Goal: Task Accomplishment & Management: Use online tool/utility

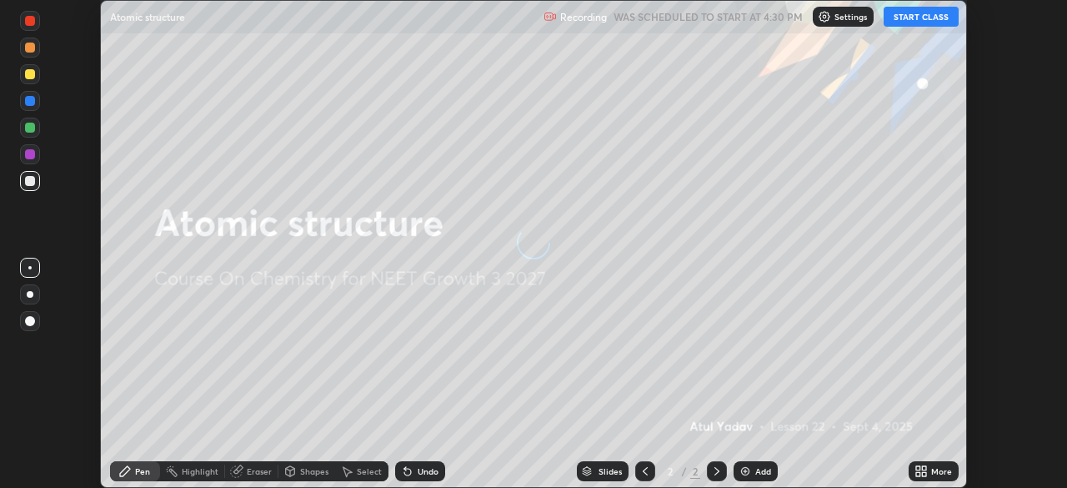
scroll to position [488, 1066]
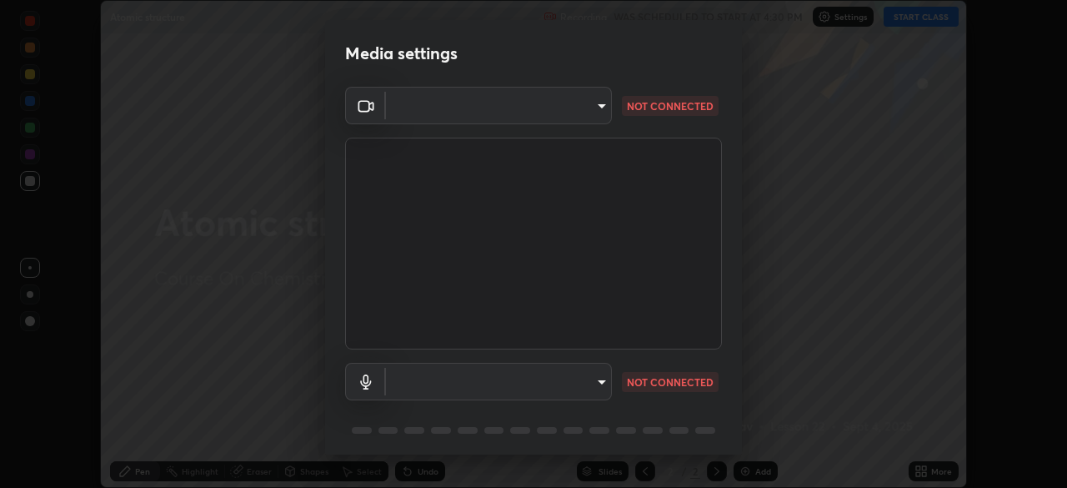
type input "ad1316253fc82caab8833b16f446f6190c0a1393f2fe476eda4a237e719545d4"
type input "default"
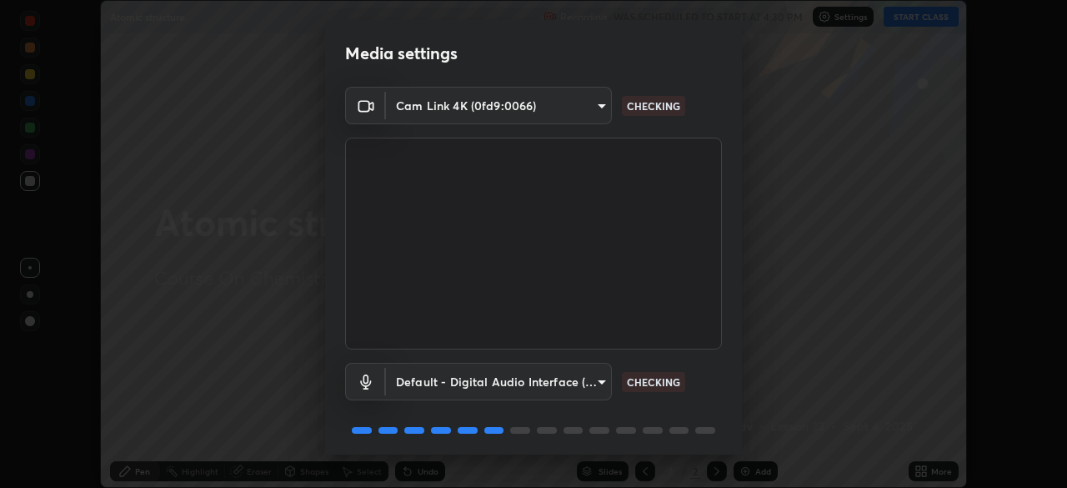
click at [483, 109] on body "Erase all Atomic structure Recording WAS SCHEDULED TO START AT 4:30 PM Settings…" at bounding box center [533, 244] width 1067 height 488
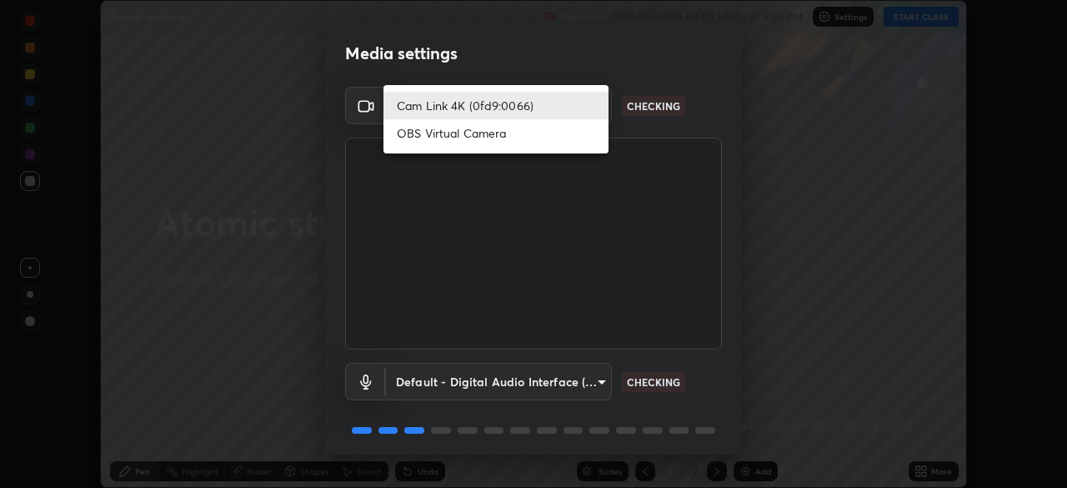
click at [442, 138] on li "OBS Virtual Camera" at bounding box center [495, 133] width 225 height 28
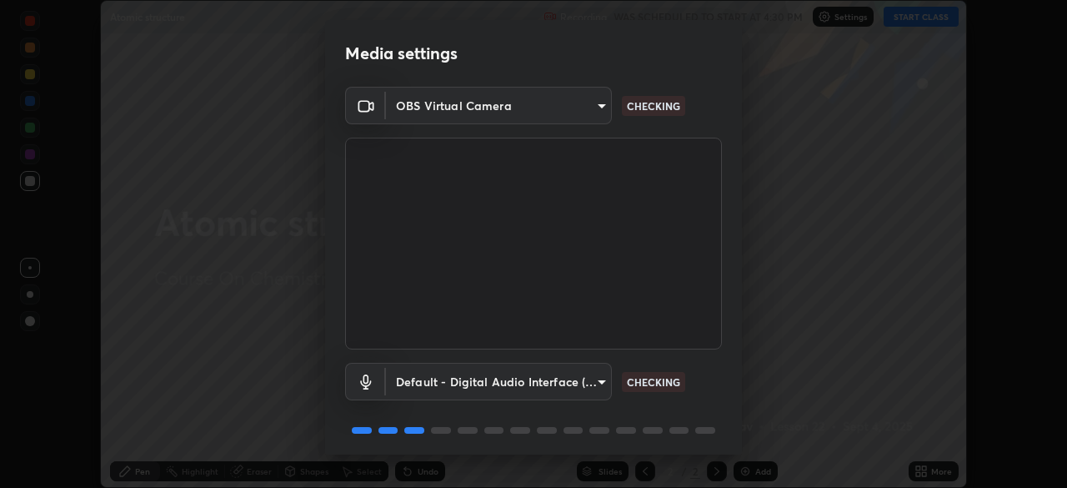
type input "09774d7d098996594ab6bce95c38d17c558d4da6542d49d5e665f1ab1cfd73a1"
click at [514, 380] on body "Erase all Atomic structure Recording WAS SCHEDULED TO START AT 4:30 PM Settings…" at bounding box center [533, 244] width 1067 height 488
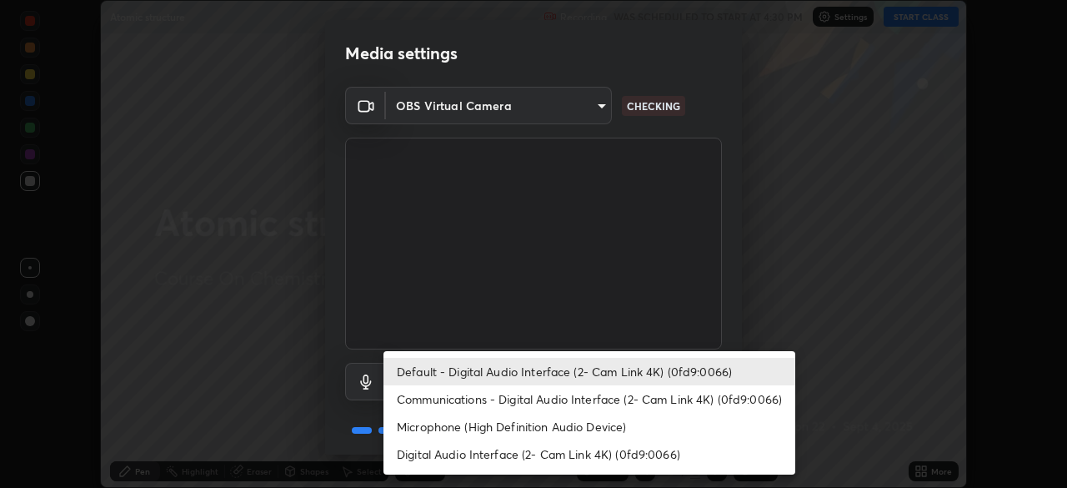
click at [526, 394] on li "Communications - Digital Audio Interface (2- Cam Link 4K) (0fd9:0066)" at bounding box center [589, 399] width 412 height 28
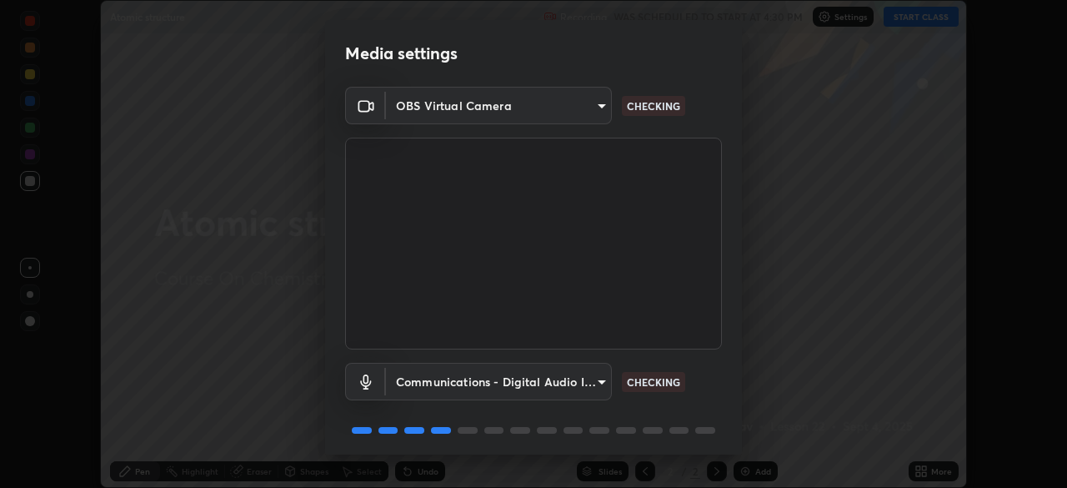
type input "communications"
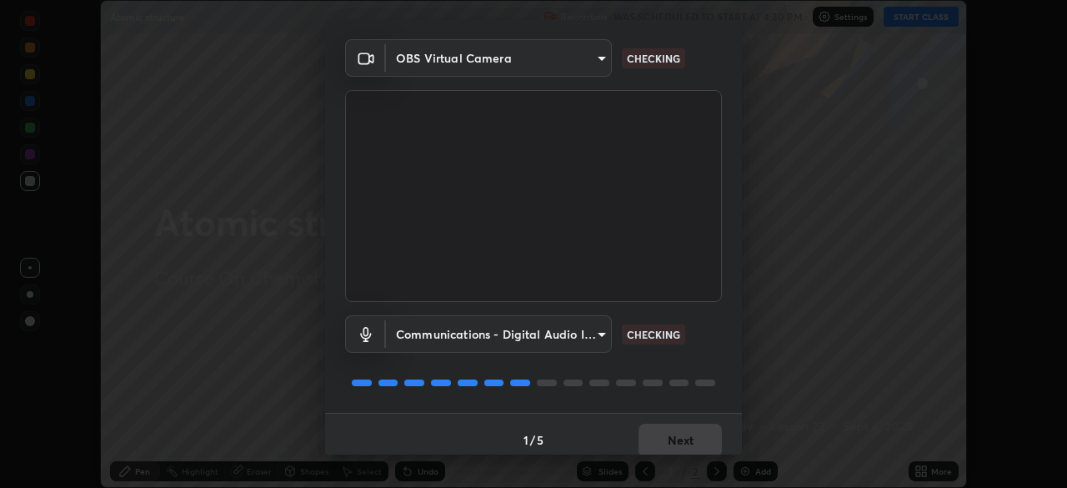
scroll to position [59, 0]
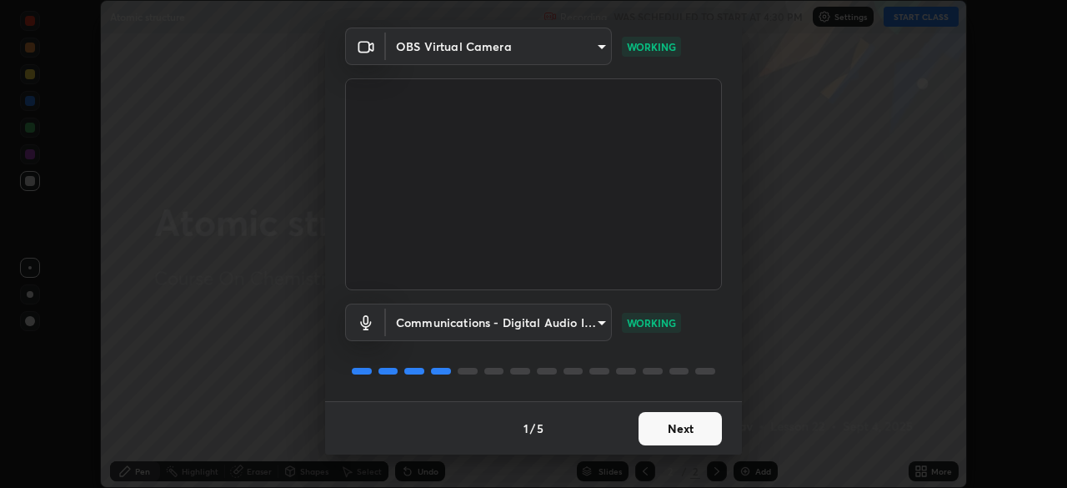
click at [688, 430] on button "Next" at bounding box center [679, 428] width 83 height 33
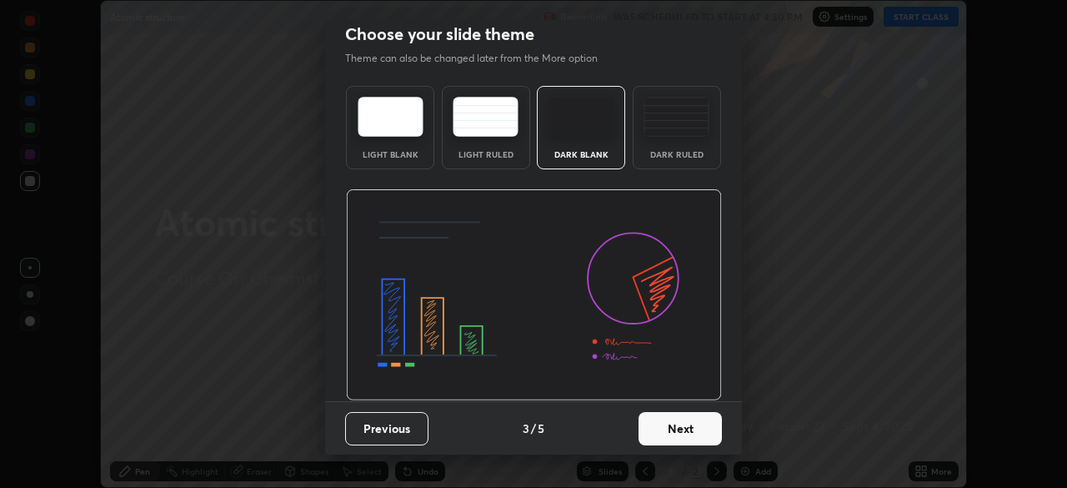
scroll to position [0, 0]
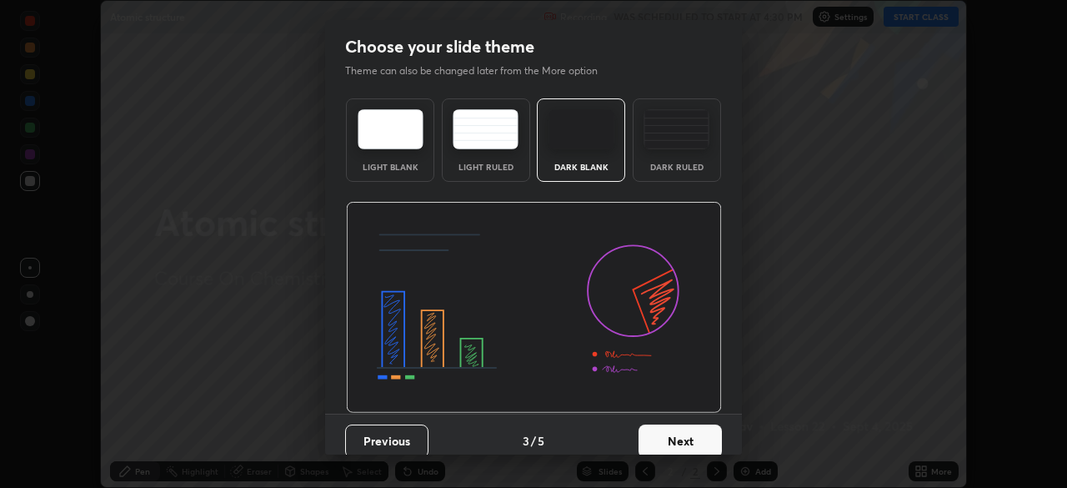
click at [688, 430] on button "Next" at bounding box center [679, 440] width 83 height 33
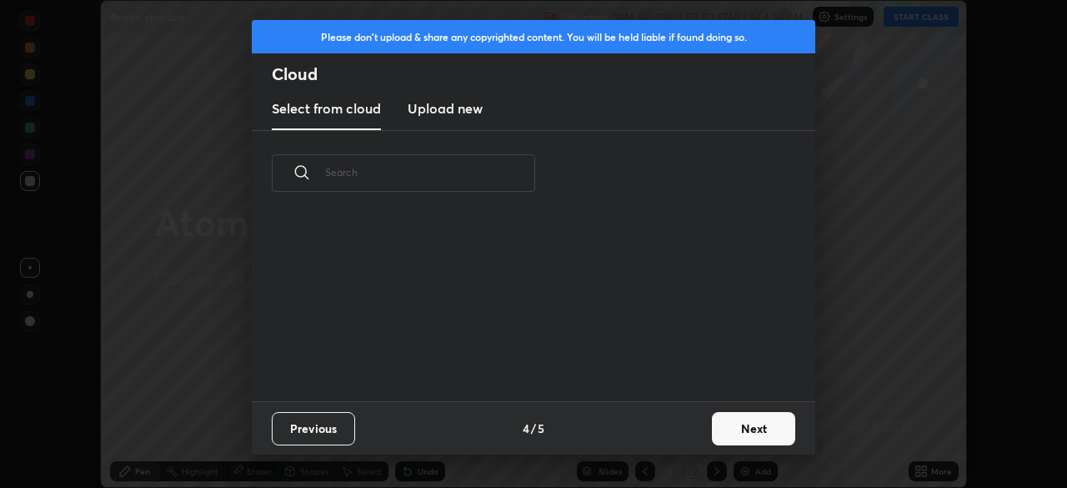
click at [692, 434] on div "Previous 4 / 5 Next" at bounding box center [533, 427] width 563 height 53
click at [695, 435] on div "Previous 4 / 5 Next" at bounding box center [533, 427] width 563 height 53
click at [720, 432] on button "Next" at bounding box center [753, 428] width 83 height 33
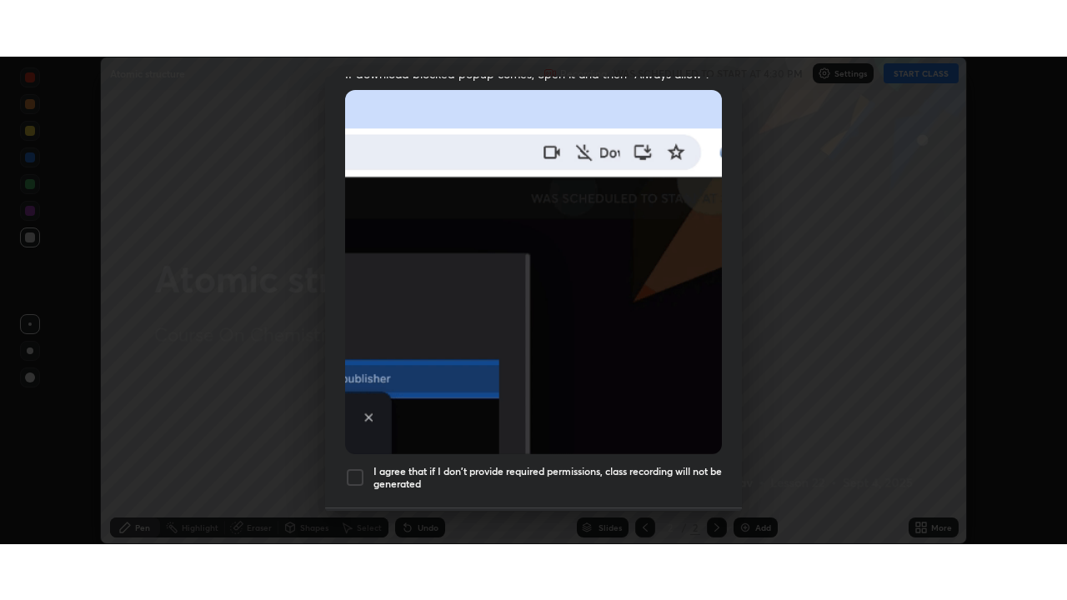
scroll to position [399, 0]
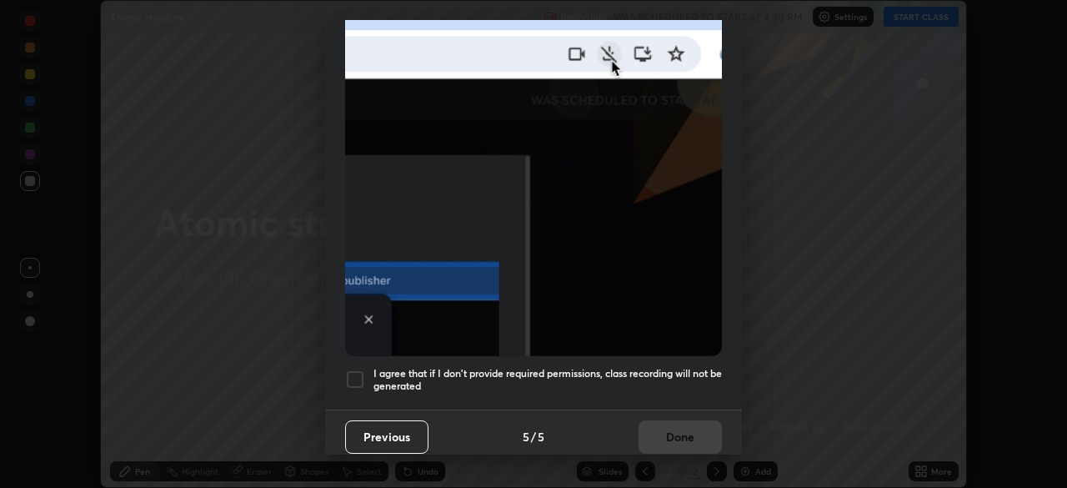
click at [658, 367] on h5 "I agree that if I don't provide required permissions, class recording will not …" at bounding box center [547, 380] width 348 height 26
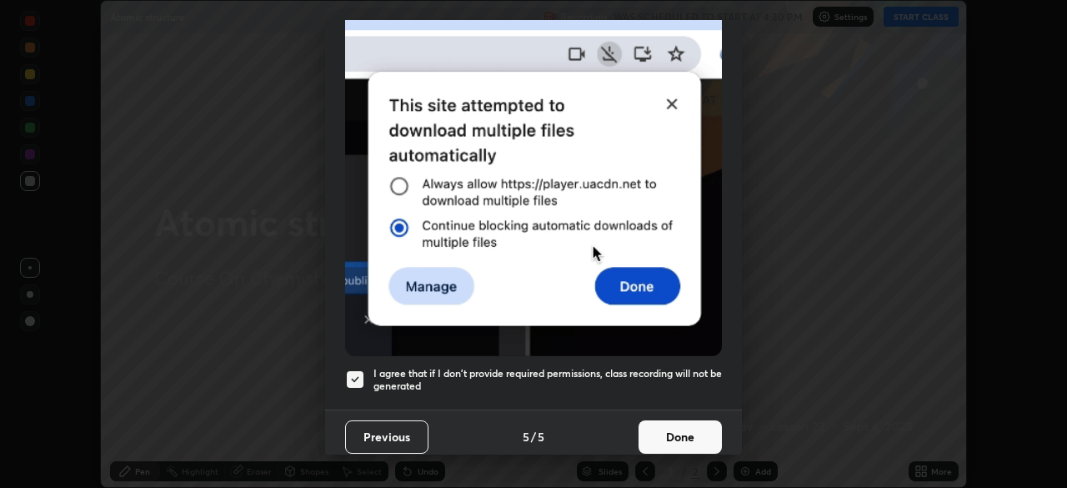
click at [668, 429] on button "Done" at bounding box center [679, 436] width 83 height 33
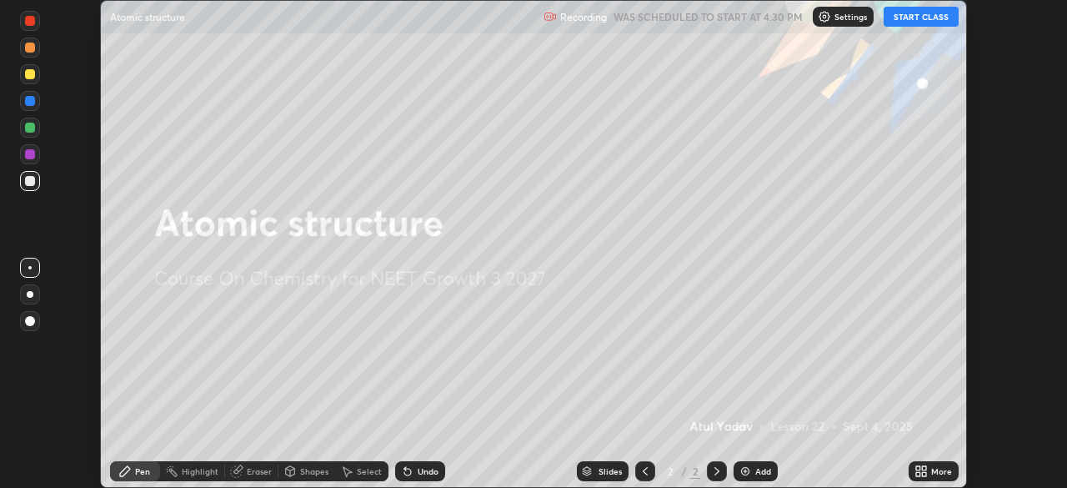
click at [937, 18] on button "START CLASS" at bounding box center [921, 17] width 75 height 20
click at [928, 470] on div "More" at bounding box center [934, 471] width 50 height 20
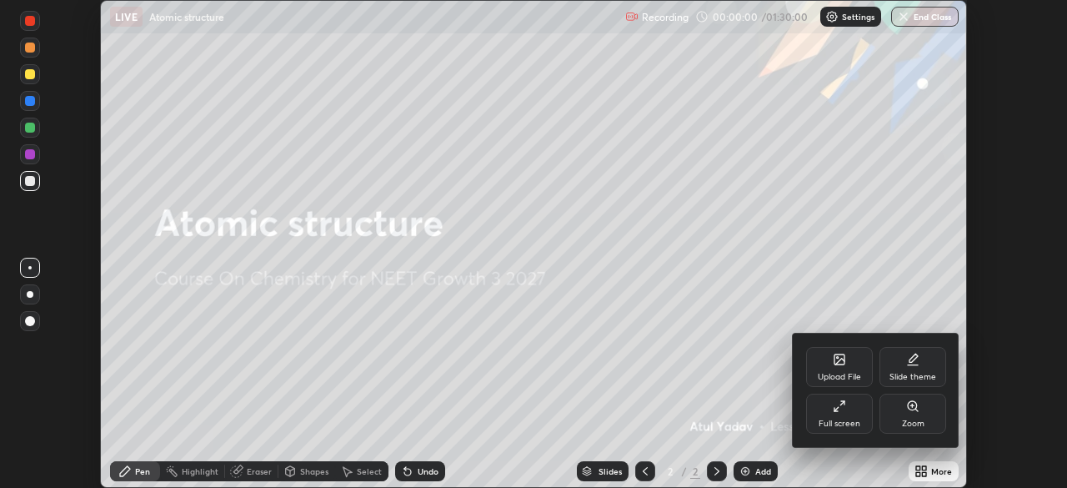
click at [852, 411] on div "Full screen" at bounding box center [839, 413] width 67 height 40
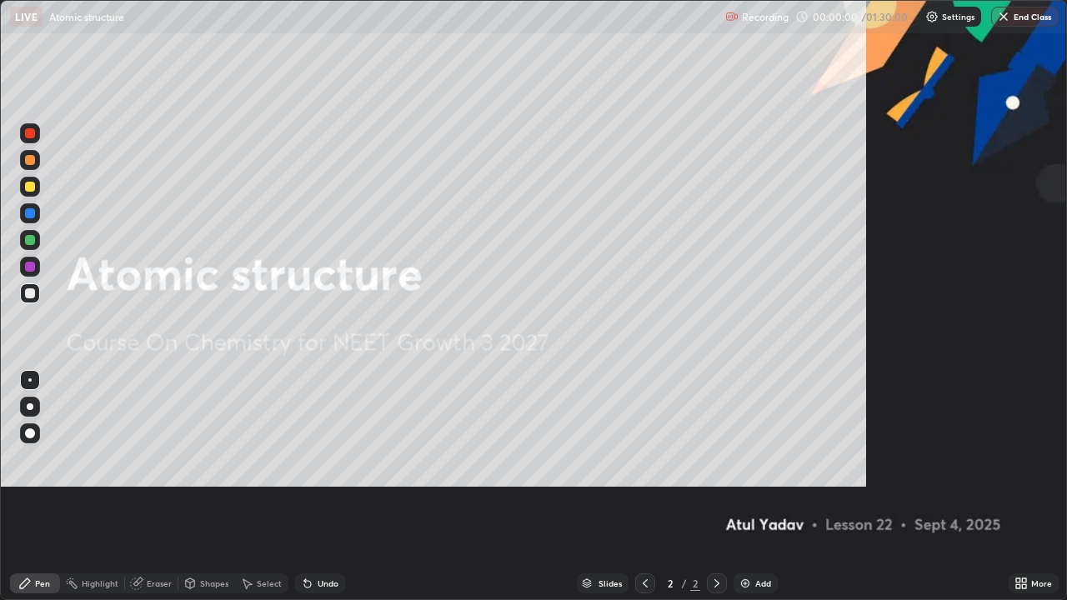
scroll to position [600, 1067]
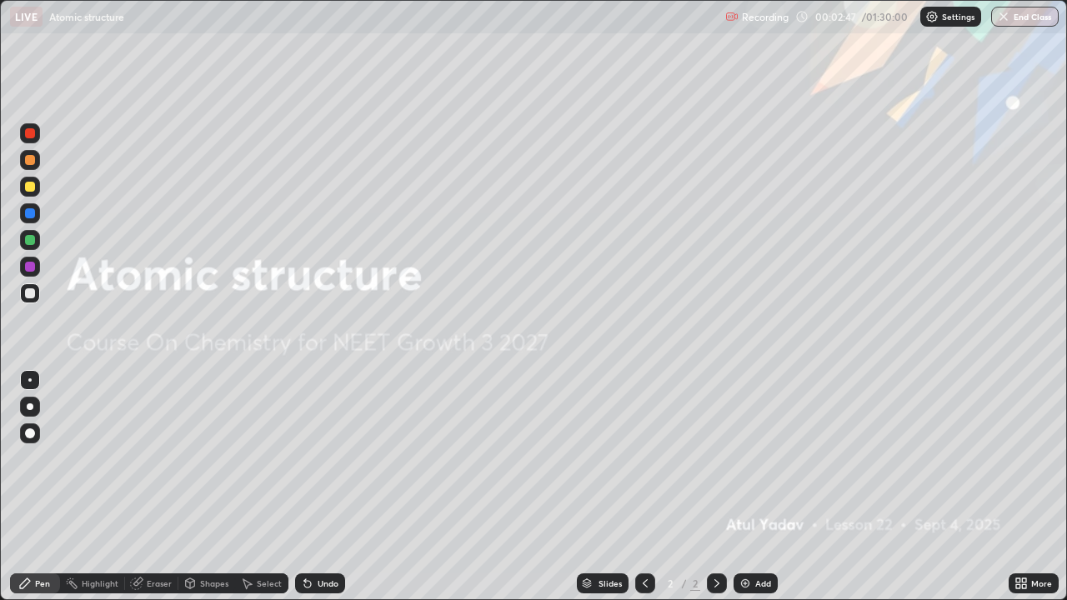
click at [760, 487] on div "Add" at bounding box center [756, 583] width 44 height 20
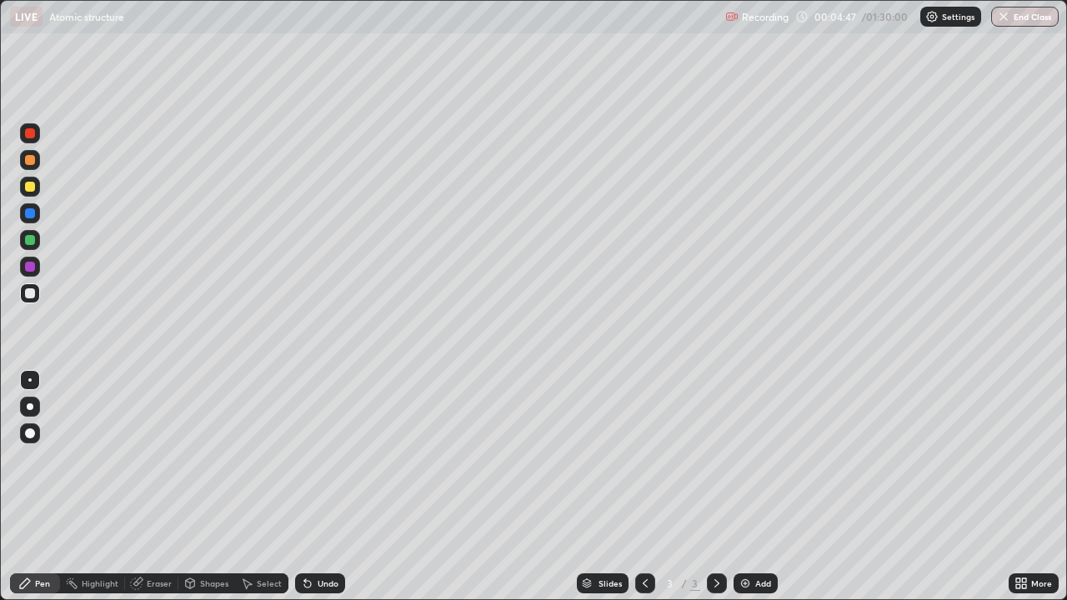
click at [38, 242] on div at bounding box center [30, 240] width 20 height 20
click at [323, 487] on div "Undo" at bounding box center [320, 583] width 50 height 20
click at [319, 487] on div "Undo" at bounding box center [320, 583] width 50 height 20
click at [332, 487] on div "Undo" at bounding box center [328, 583] width 21 height 8
click at [308, 487] on div "Undo" at bounding box center [320, 583] width 50 height 20
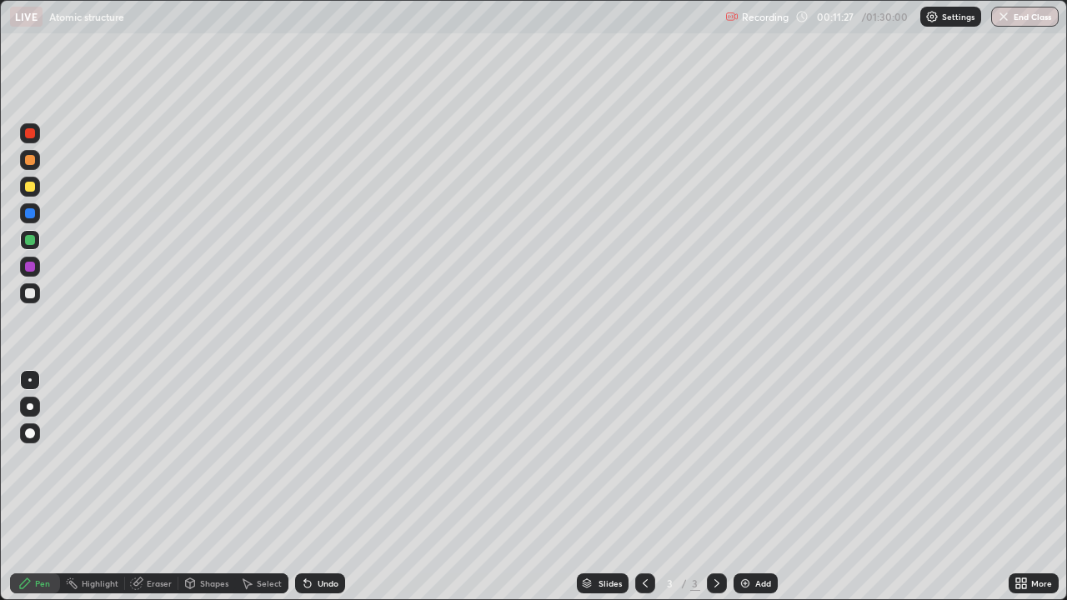
click at [939, 13] on div "Settings" at bounding box center [950, 17] width 61 height 20
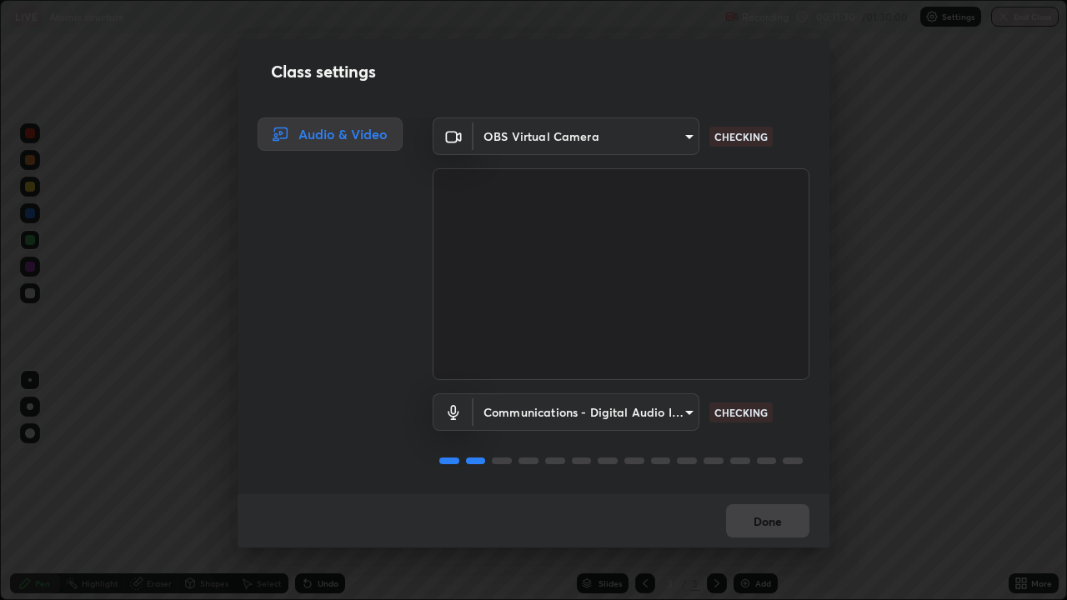
click at [683, 136] on body "Erase all LIVE Atomic structure Recording 00:11:30 / 01:30:00 Settings End Clas…" at bounding box center [533, 300] width 1067 height 600
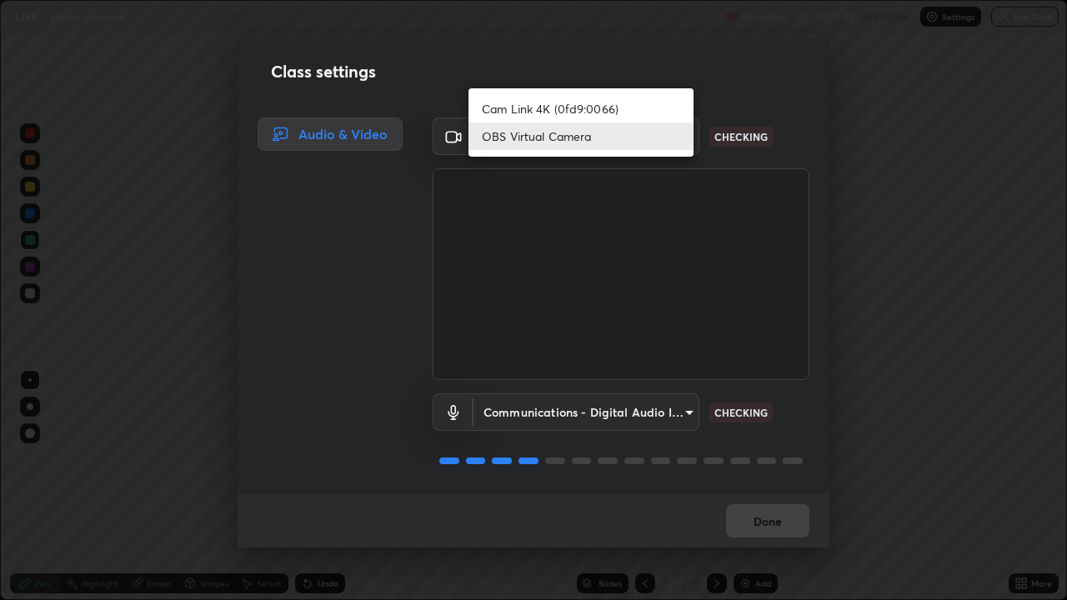
click at [687, 144] on li "OBS Virtual Camera" at bounding box center [580, 137] width 225 height 28
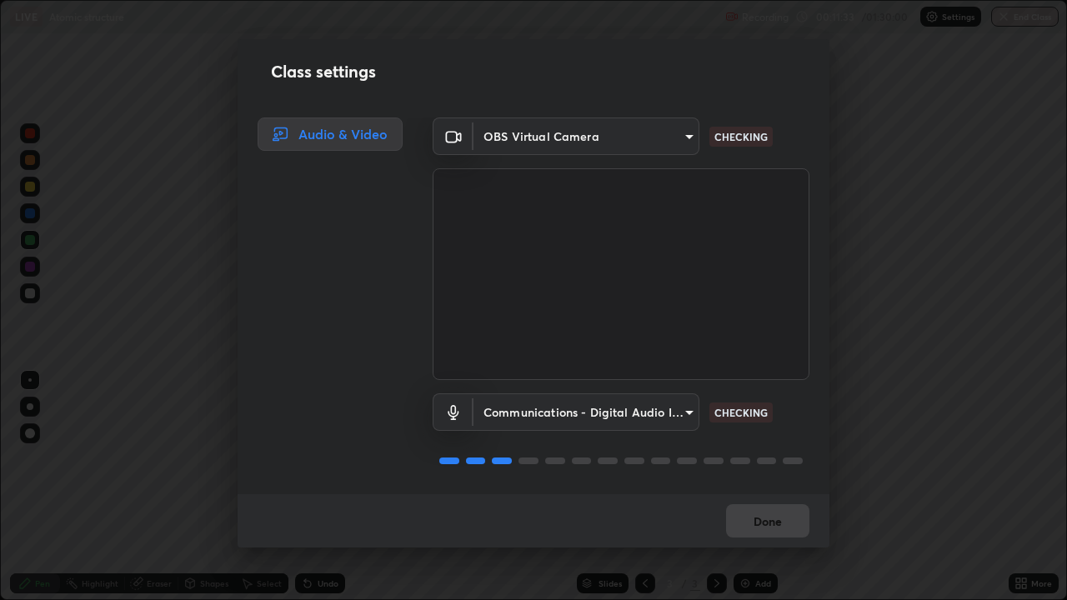
click at [687, 144] on body "Erase all LIVE Atomic structure Recording 00:11:33 / 01:30:00 Settings End Clas…" at bounding box center [533, 300] width 1067 height 600
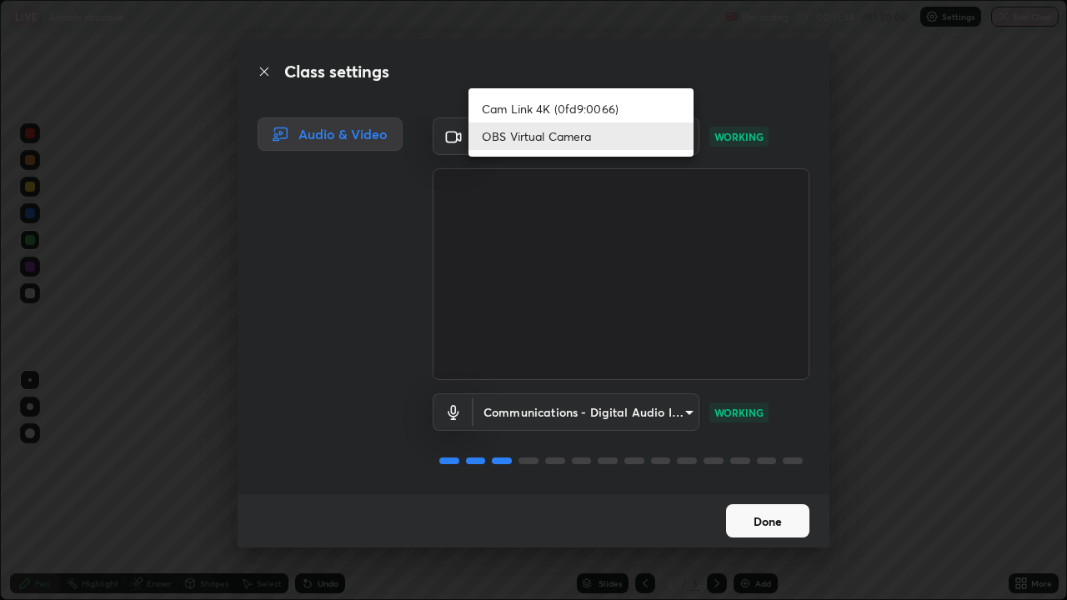
click at [897, 177] on div at bounding box center [533, 300] width 1067 height 600
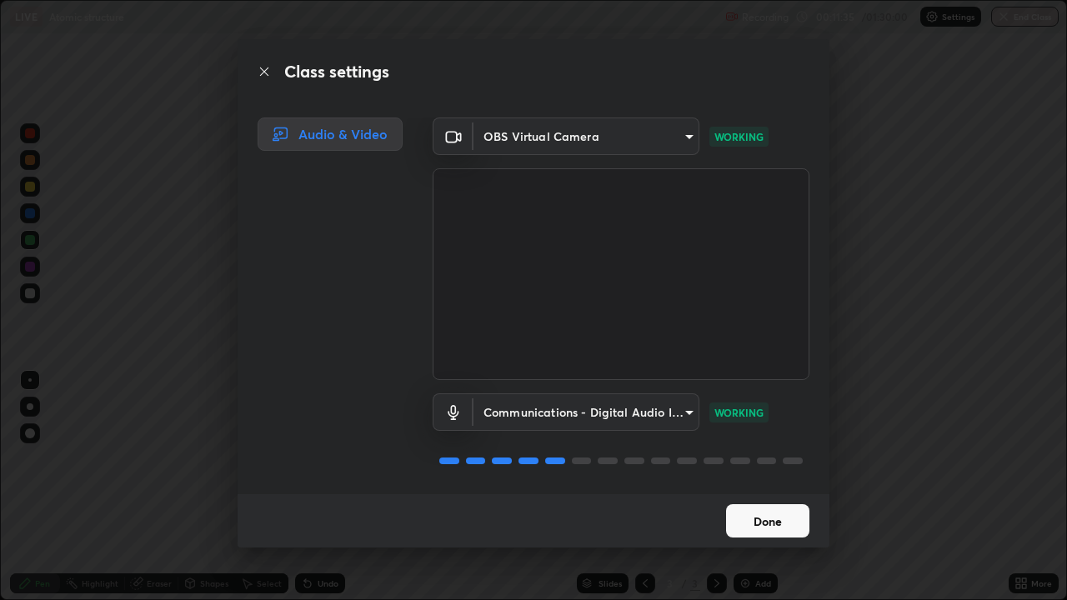
click at [881, 202] on div "Class settings Audio & Video OBS Virtual Camera 09774d7d098996594ab6bce95c38d17…" at bounding box center [533, 300] width 1067 height 600
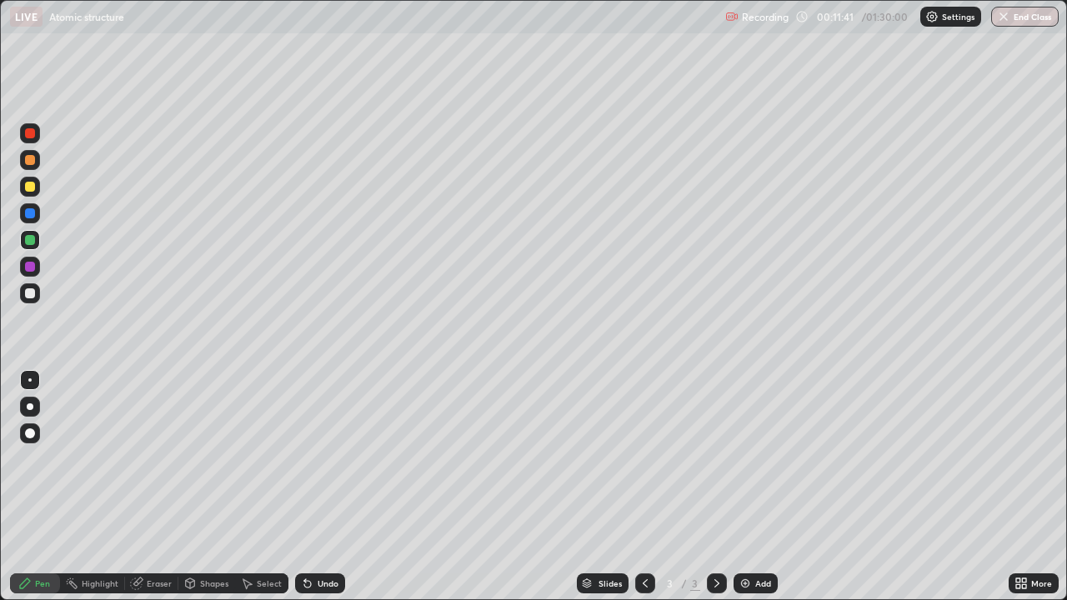
click at [935, 14] on img at bounding box center [931, 16] width 13 height 13
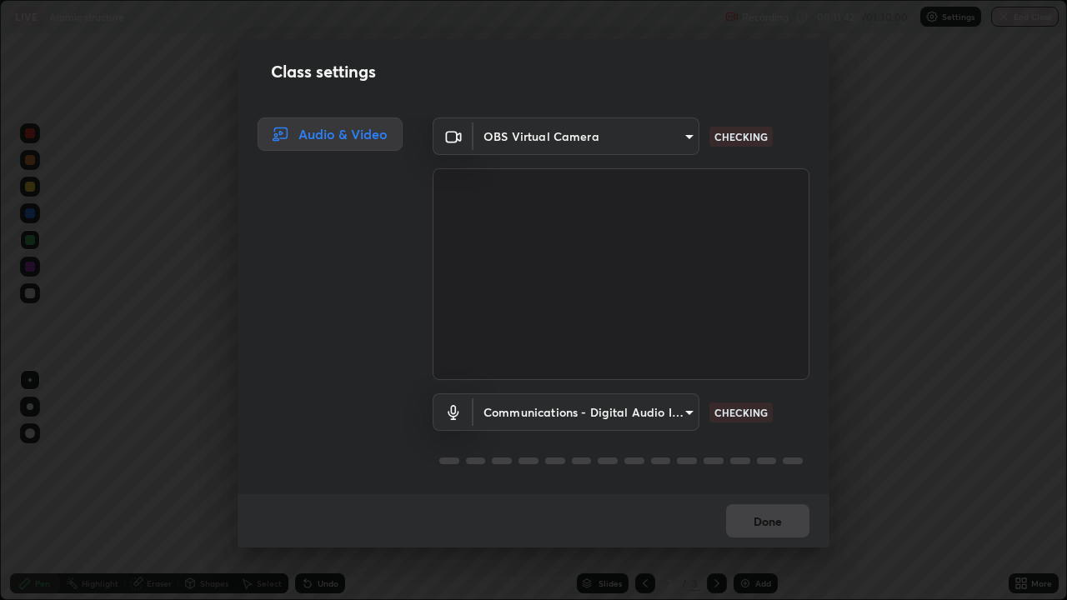
click at [677, 135] on body "Erase all LIVE Atomic structure Recording 00:11:42 / 01:30:00 Settings End Clas…" at bounding box center [533, 300] width 1067 height 600
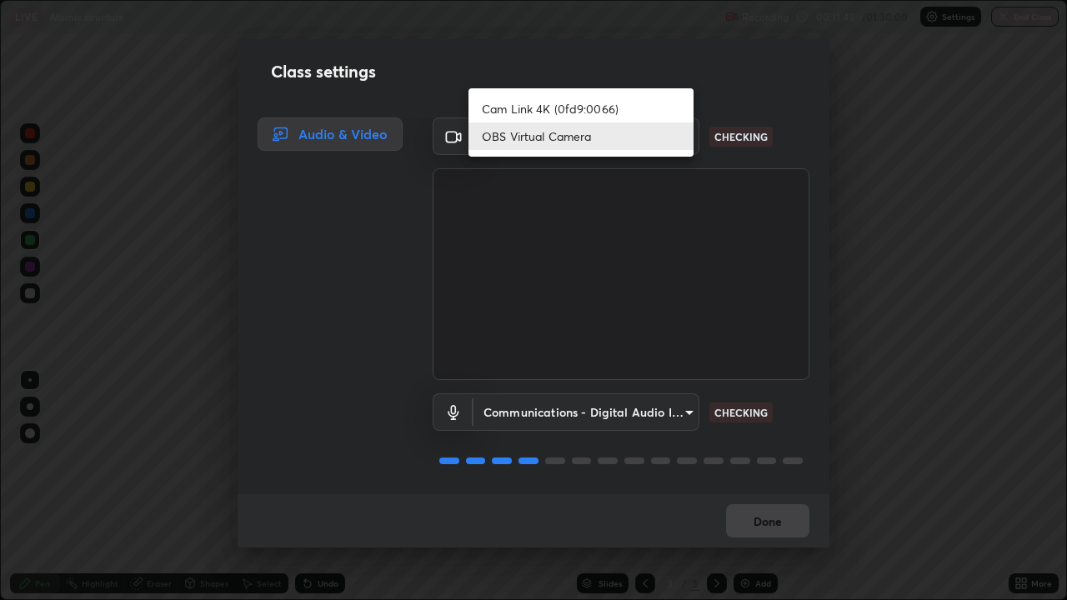
click at [664, 108] on li "Cam Link 4K (0fd9:0066)" at bounding box center [580, 109] width 225 height 28
type input "ad1316253fc82caab8833b16f446f6190c0a1393f2fe476eda4a237e719545d4"
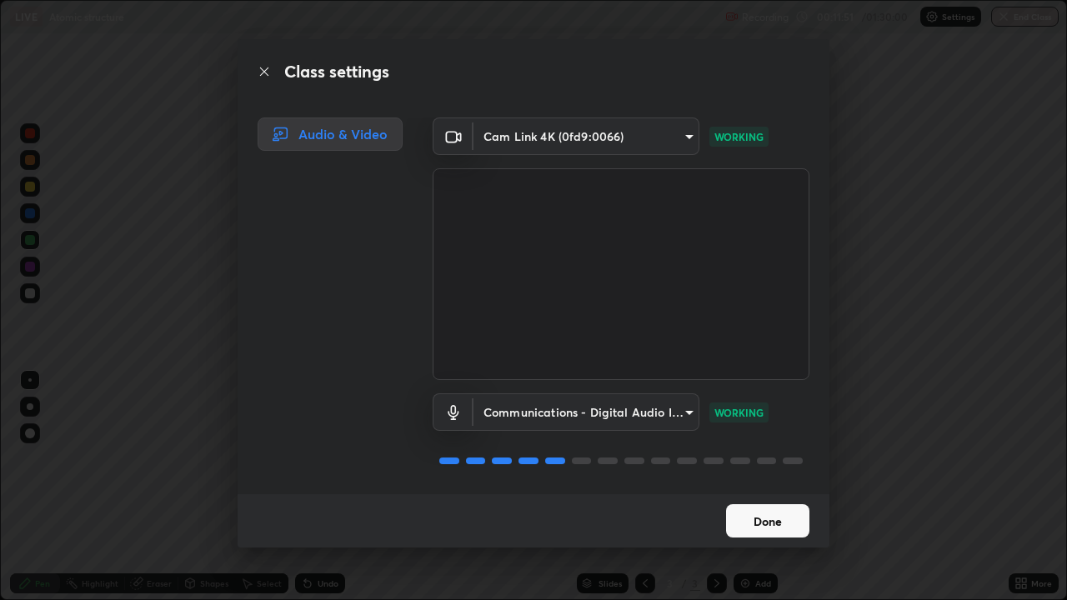
click at [767, 487] on button "Done" at bounding box center [767, 520] width 83 height 33
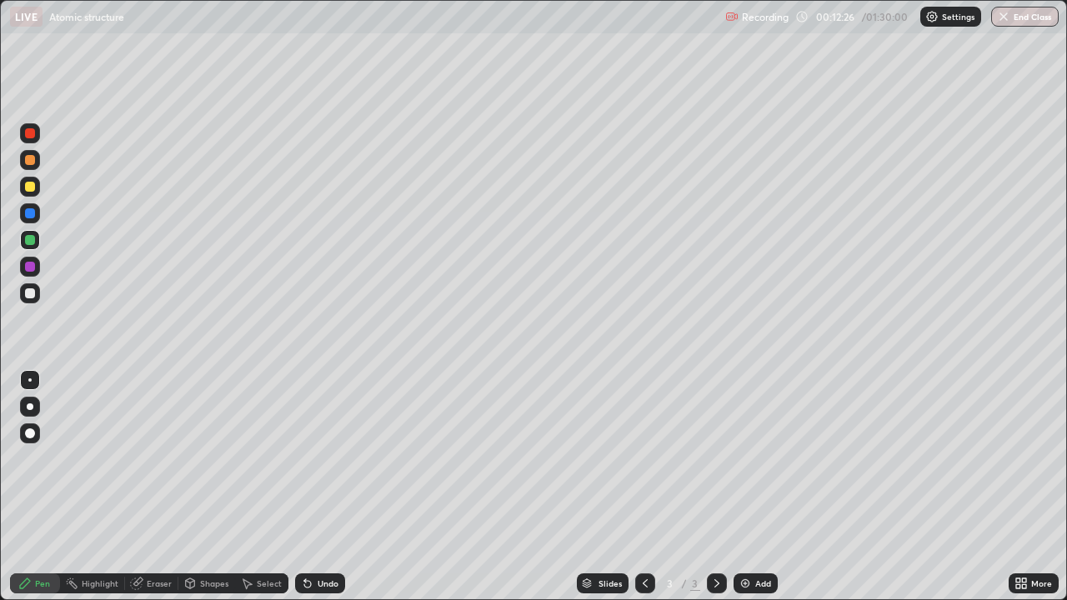
click at [755, 487] on div "Add" at bounding box center [763, 583] width 16 height 8
click at [640, 487] on div at bounding box center [645, 583] width 20 height 20
click at [716, 487] on div at bounding box center [717, 583] width 20 height 20
click at [323, 487] on div "Undo" at bounding box center [328, 583] width 21 height 8
click at [325, 487] on div "Undo" at bounding box center [328, 583] width 21 height 8
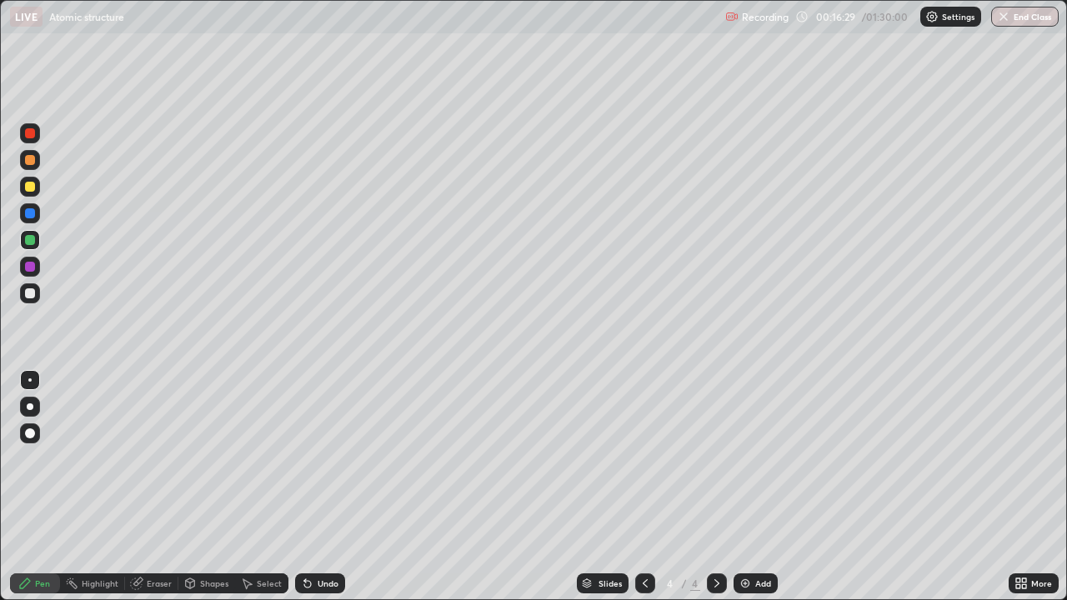
click at [39, 268] on div at bounding box center [30, 267] width 20 height 20
click at [756, 487] on div "Add" at bounding box center [763, 583] width 16 height 8
click at [328, 487] on div "Undo" at bounding box center [328, 583] width 21 height 8
click at [329, 487] on div "Undo" at bounding box center [328, 583] width 21 height 8
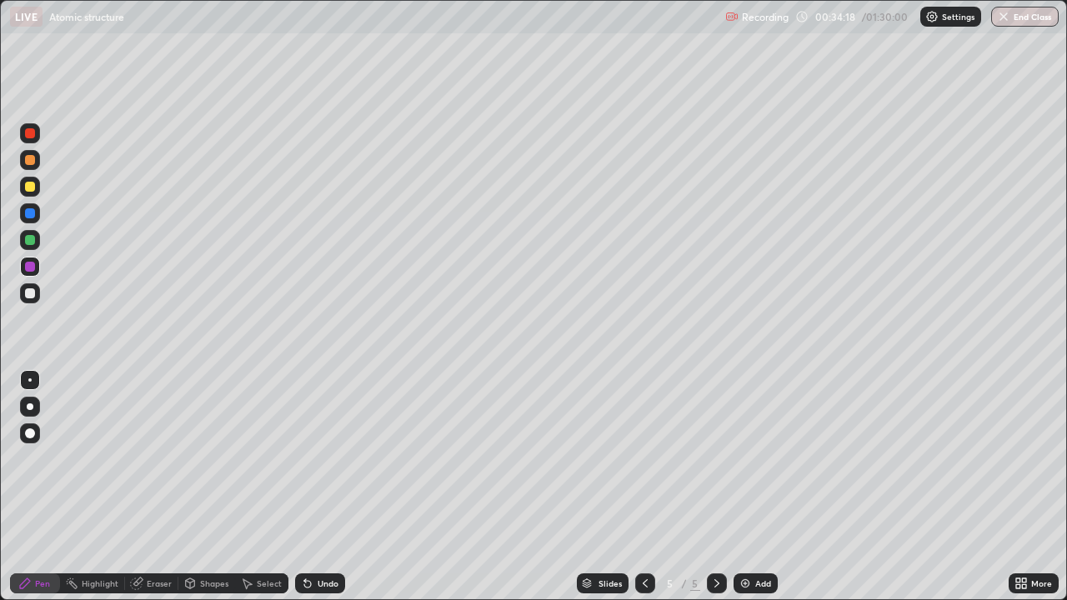
click at [331, 487] on div "Undo" at bounding box center [328, 583] width 21 height 8
click at [325, 487] on div "Undo" at bounding box center [328, 583] width 21 height 8
click at [323, 487] on div "Undo" at bounding box center [328, 583] width 21 height 8
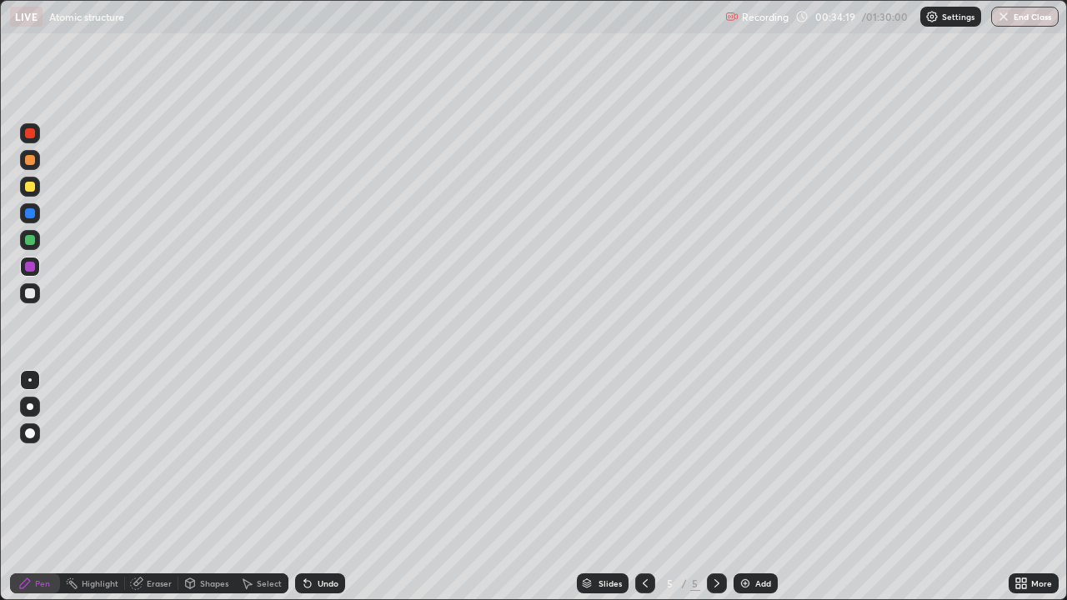
click at [323, 487] on div "Undo" at bounding box center [328, 583] width 21 height 8
click at [321, 487] on div "Undo" at bounding box center [328, 583] width 21 height 8
click at [319, 487] on div "Undo" at bounding box center [328, 583] width 21 height 8
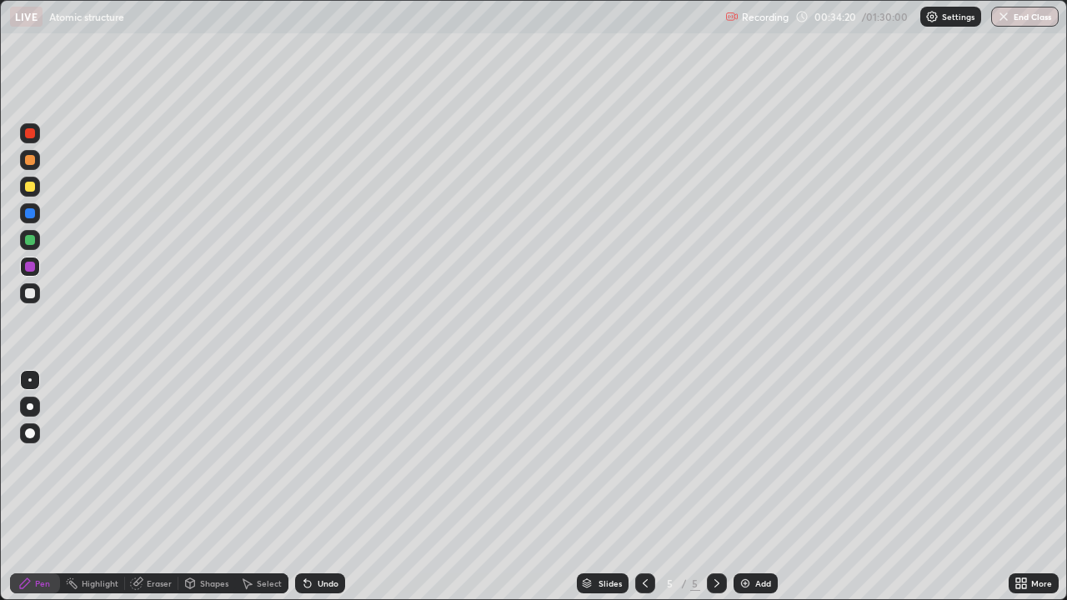
click at [320, 487] on div "Undo" at bounding box center [328, 583] width 21 height 8
click at [321, 487] on div "Undo" at bounding box center [328, 583] width 21 height 8
click at [319, 487] on div "Undo" at bounding box center [328, 583] width 21 height 8
click at [318, 487] on div "Undo" at bounding box center [328, 583] width 21 height 8
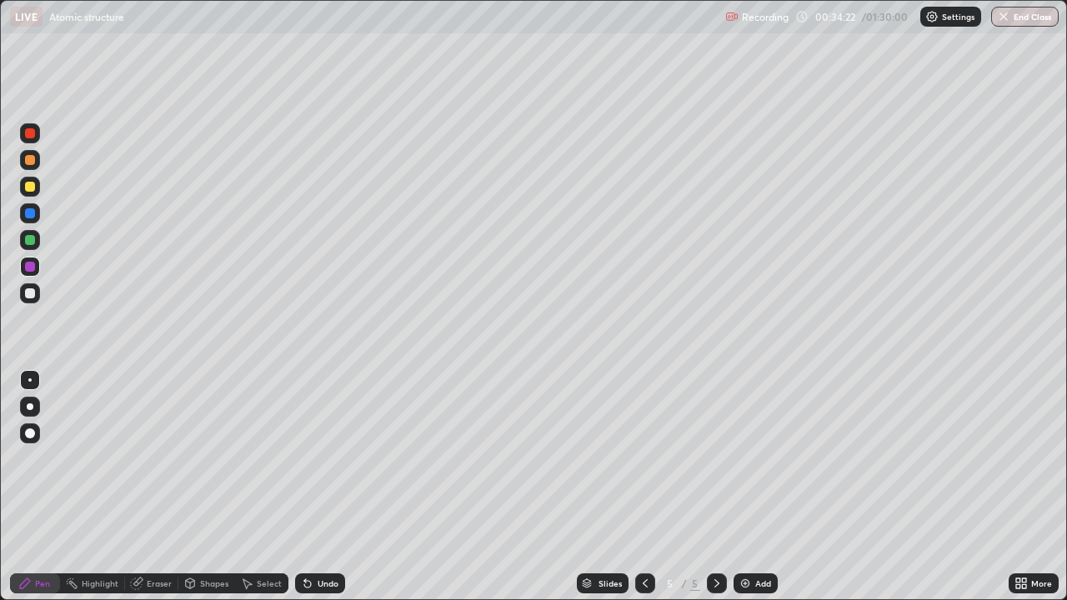
click at [318, 487] on div "Undo" at bounding box center [328, 583] width 21 height 8
click at [314, 487] on div "Undo" at bounding box center [320, 583] width 50 height 20
click at [38, 407] on div at bounding box center [30, 407] width 20 height 20
click at [741, 487] on img at bounding box center [745, 583] width 13 height 13
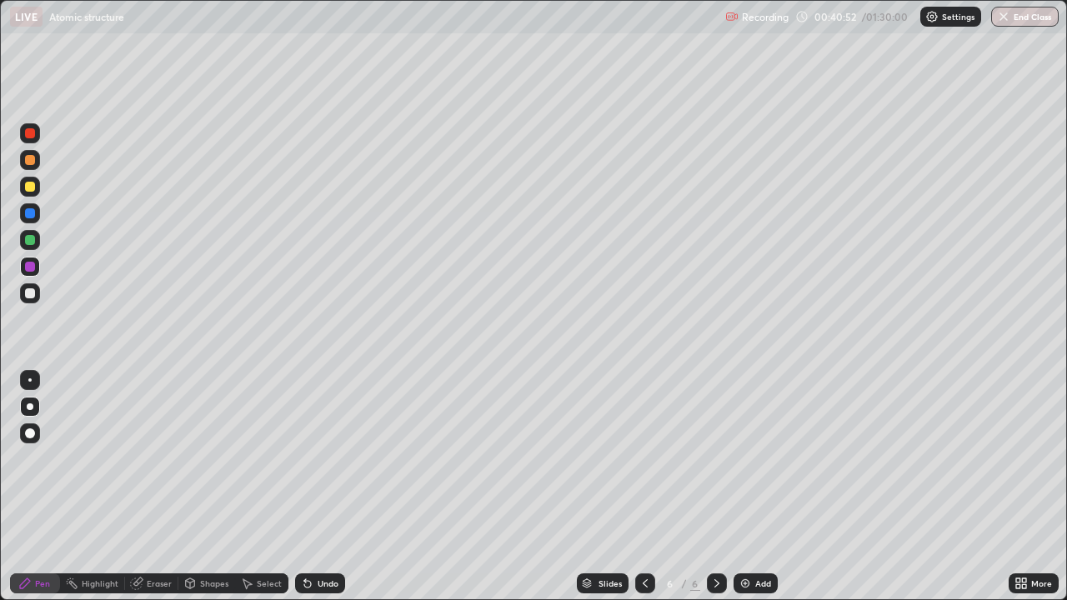
click at [308, 487] on div "Undo" at bounding box center [320, 583] width 50 height 20
click at [34, 240] on div at bounding box center [30, 240] width 10 height 10
click at [643, 487] on icon at bounding box center [644, 583] width 13 height 13
click at [715, 487] on icon at bounding box center [716, 583] width 13 height 13
click at [324, 487] on div "Undo" at bounding box center [320, 583] width 50 height 20
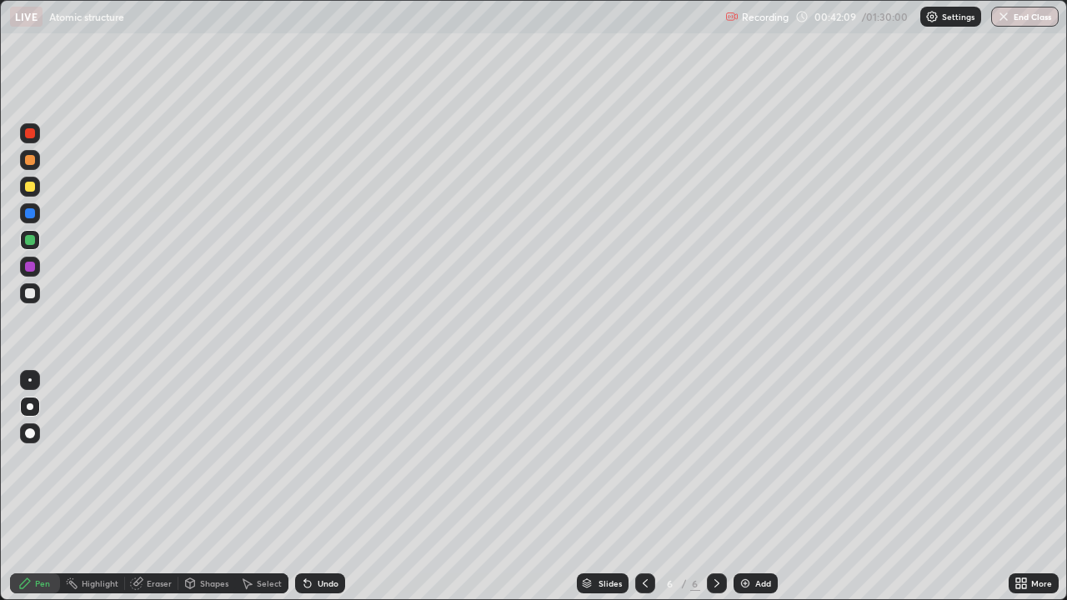
click at [331, 487] on div "Undo" at bounding box center [320, 583] width 50 height 20
click at [316, 487] on div "Undo" at bounding box center [320, 583] width 50 height 20
click at [313, 487] on div "Undo" at bounding box center [320, 583] width 50 height 20
click at [327, 487] on div "Undo" at bounding box center [328, 583] width 21 height 8
click at [328, 487] on div "Undo" at bounding box center [320, 583] width 50 height 20
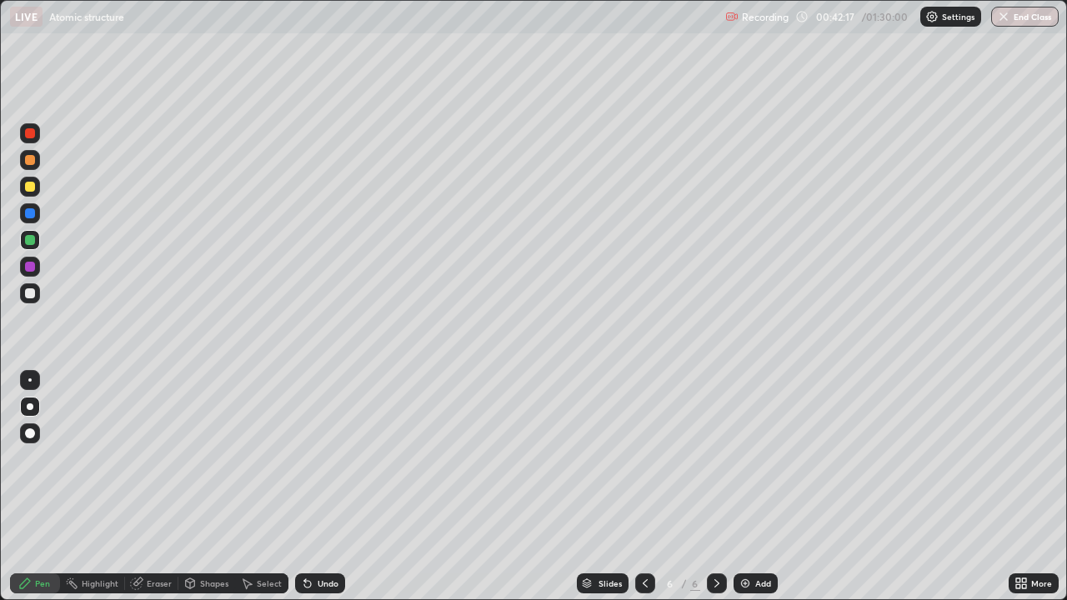
click at [328, 487] on div "Undo" at bounding box center [320, 583] width 50 height 20
click at [337, 487] on div "Undo" at bounding box center [320, 583] width 50 height 20
click at [211, 487] on div "Shapes" at bounding box center [214, 583] width 28 height 8
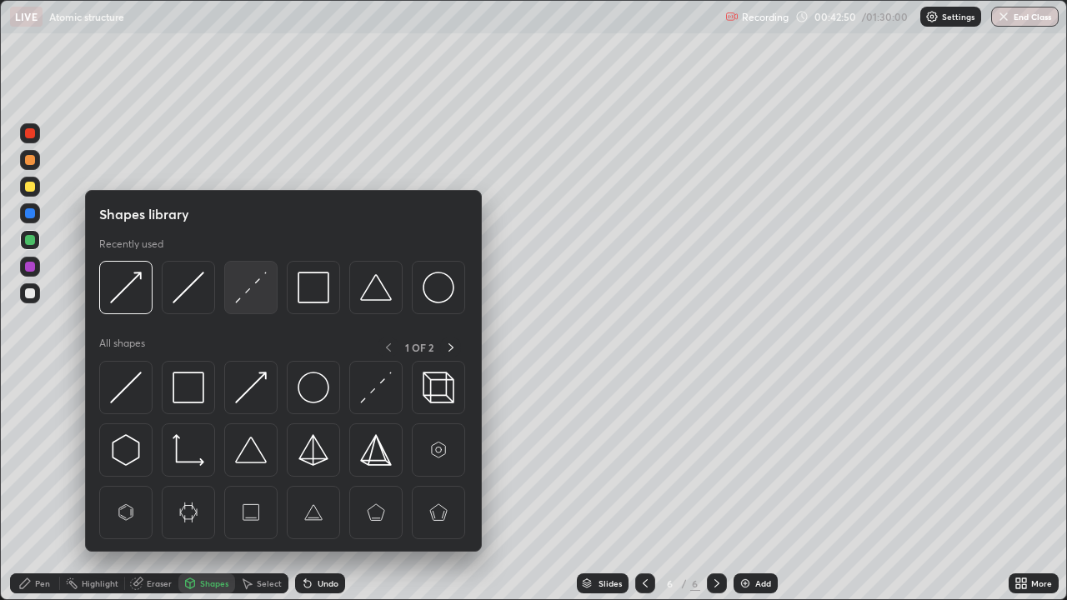
click at [244, 292] on img at bounding box center [251, 288] width 32 height 32
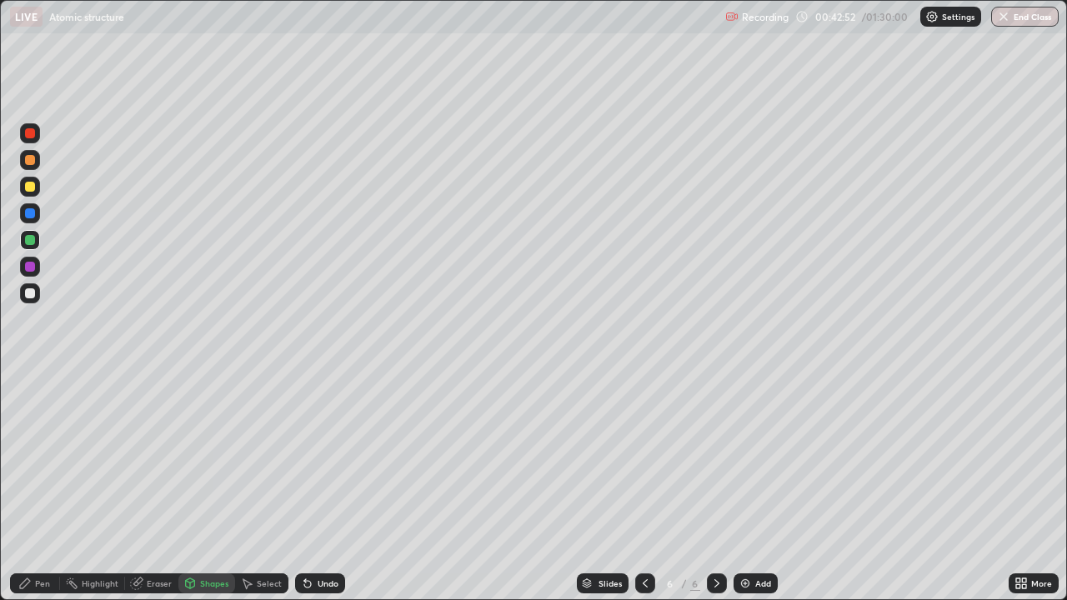
click at [39, 138] on div at bounding box center [30, 133] width 20 height 20
click at [29, 213] on div at bounding box center [30, 213] width 10 height 10
click at [33, 487] on div "Pen" at bounding box center [35, 583] width 50 height 20
click at [746, 487] on img at bounding box center [745, 583] width 13 height 13
click at [316, 487] on div "Undo" at bounding box center [320, 583] width 50 height 20
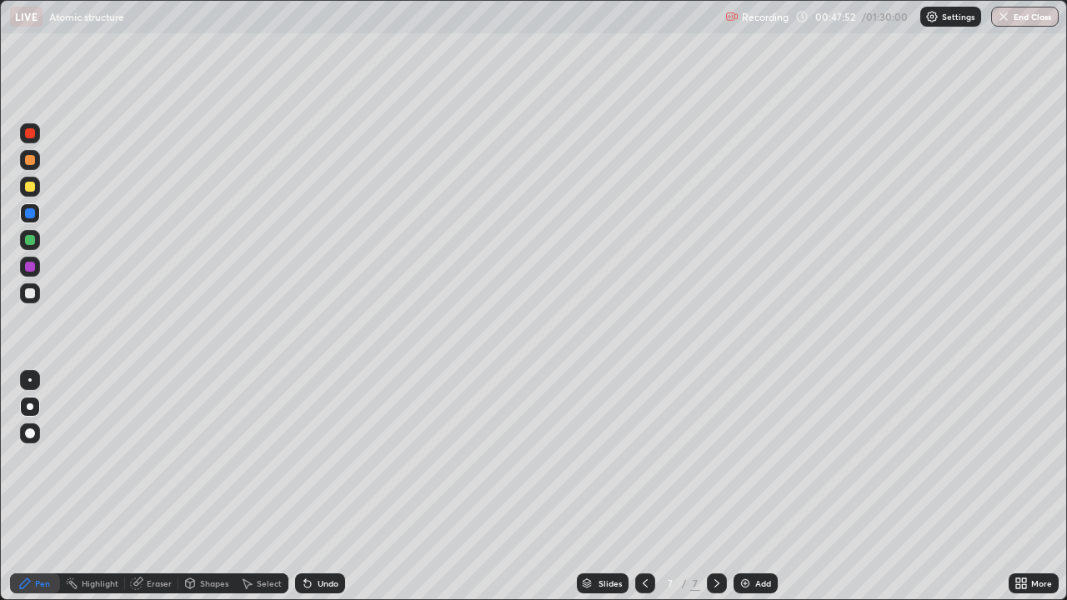
click at [318, 487] on div "Undo" at bounding box center [328, 583] width 21 height 8
click at [333, 487] on div "Undo" at bounding box center [320, 583] width 50 height 20
click at [639, 487] on icon at bounding box center [644, 583] width 13 height 13
click at [714, 487] on icon at bounding box center [716, 583] width 13 height 13
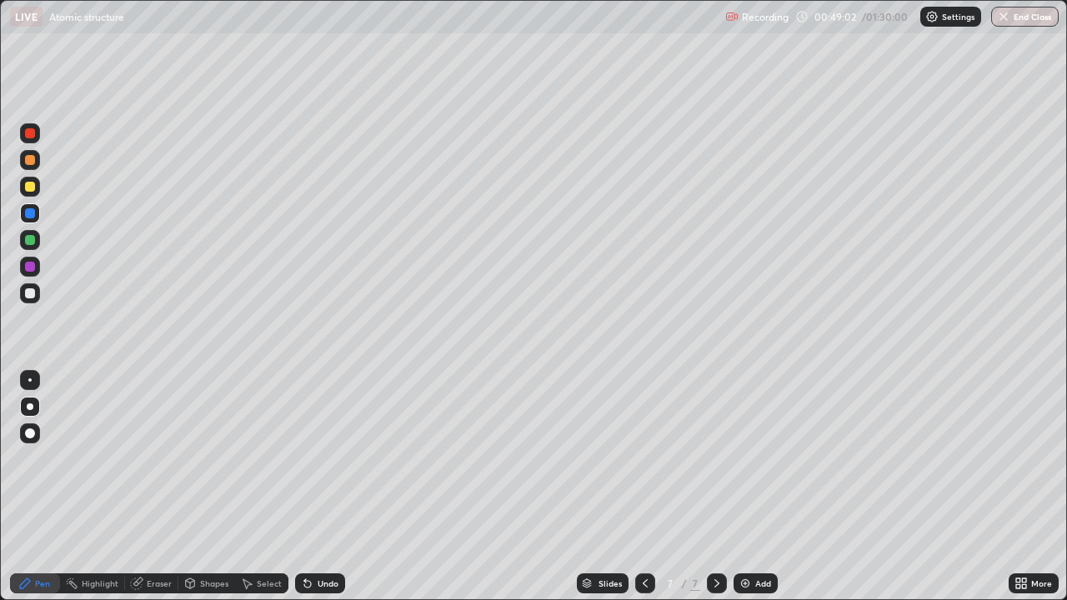
click at [749, 487] on img at bounding box center [745, 583] width 13 height 13
click at [643, 487] on icon at bounding box center [644, 583] width 13 height 13
click at [714, 487] on icon at bounding box center [716, 583] width 5 height 8
click at [318, 487] on div "Undo" at bounding box center [328, 583] width 21 height 8
click at [643, 487] on icon at bounding box center [644, 583] width 13 height 13
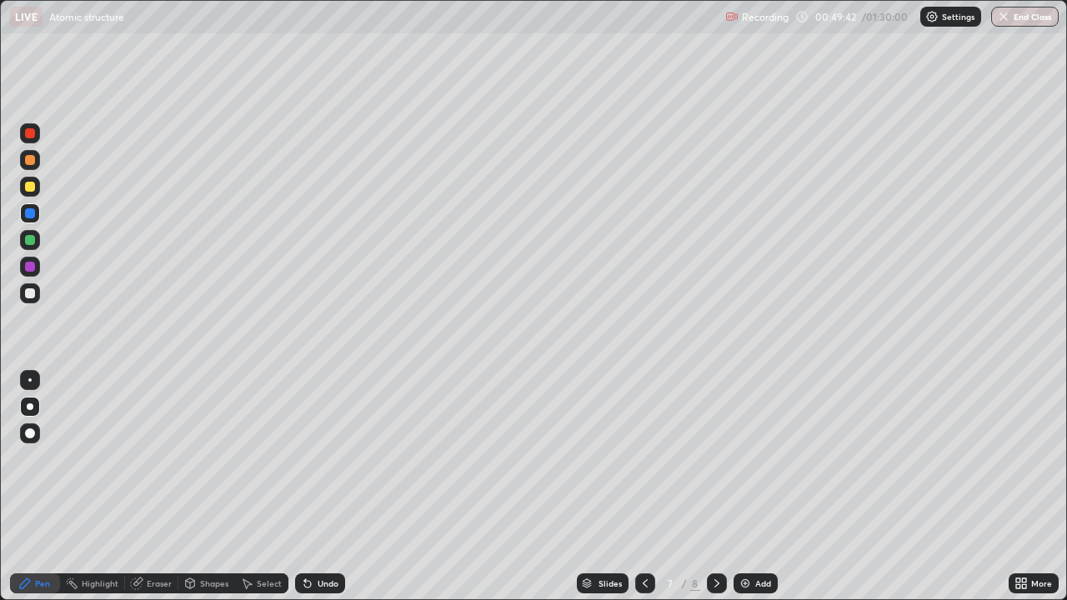
click at [643, 487] on icon at bounding box center [644, 583] width 13 height 13
click at [713, 487] on icon at bounding box center [716, 583] width 13 height 13
click at [716, 487] on icon at bounding box center [716, 583] width 13 height 13
click at [643, 487] on icon at bounding box center [644, 583] width 13 height 13
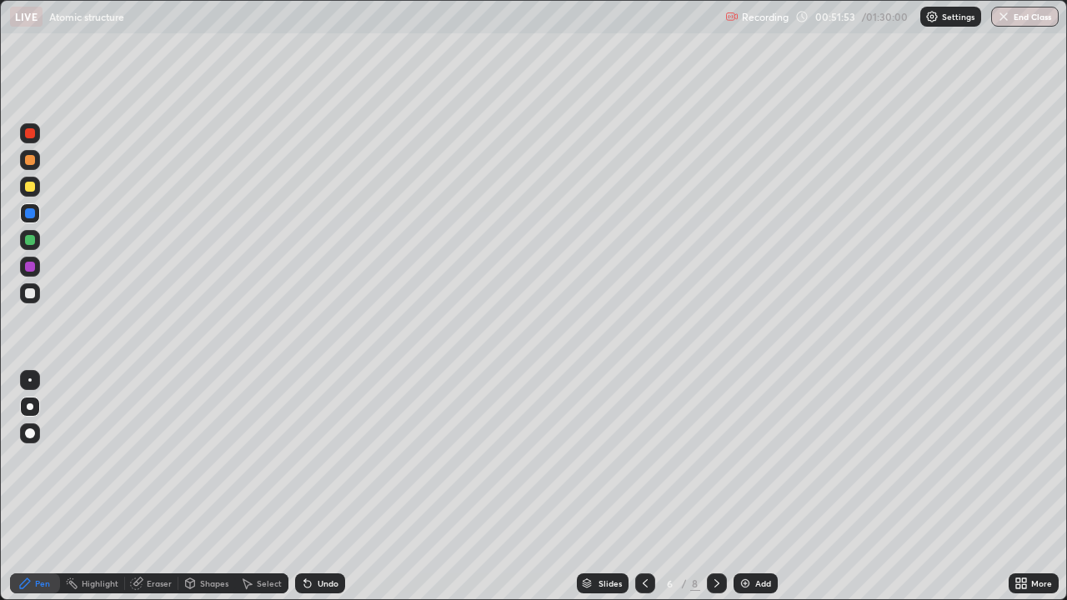
click at [716, 487] on icon at bounding box center [716, 583] width 13 height 13
click at [712, 487] on icon at bounding box center [716, 583] width 13 height 13
click at [322, 487] on div "Undo" at bounding box center [328, 583] width 21 height 8
click at [36, 185] on div at bounding box center [30, 187] width 20 height 20
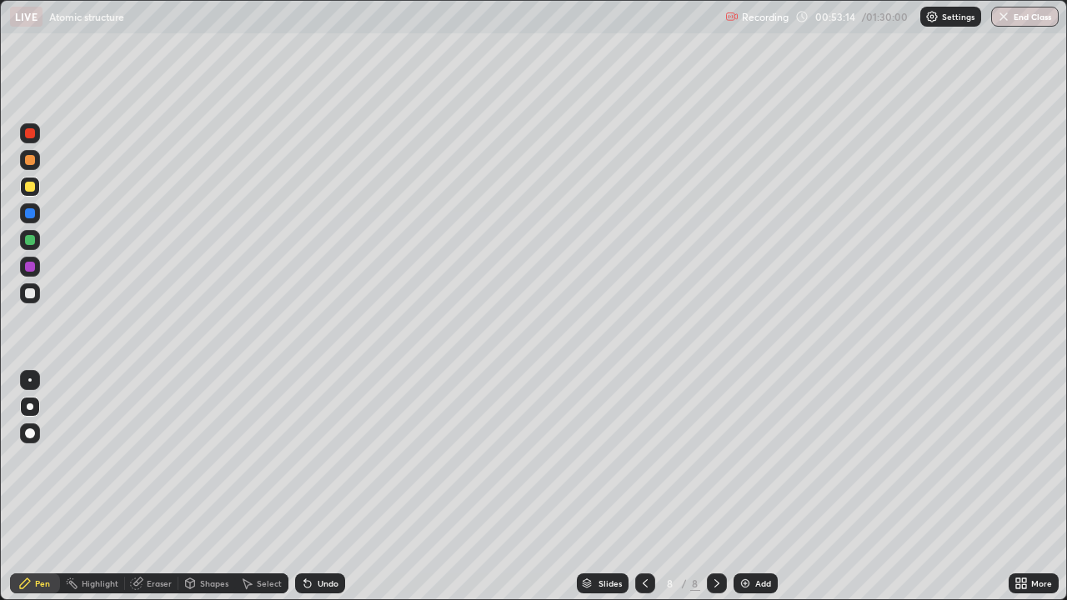
click at [31, 213] on div at bounding box center [30, 213] width 10 height 10
click at [30, 179] on div at bounding box center [30, 187] width 20 height 20
click at [748, 487] on img at bounding box center [745, 583] width 13 height 13
click at [643, 487] on icon at bounding box center [644, 583] width 13 height 13
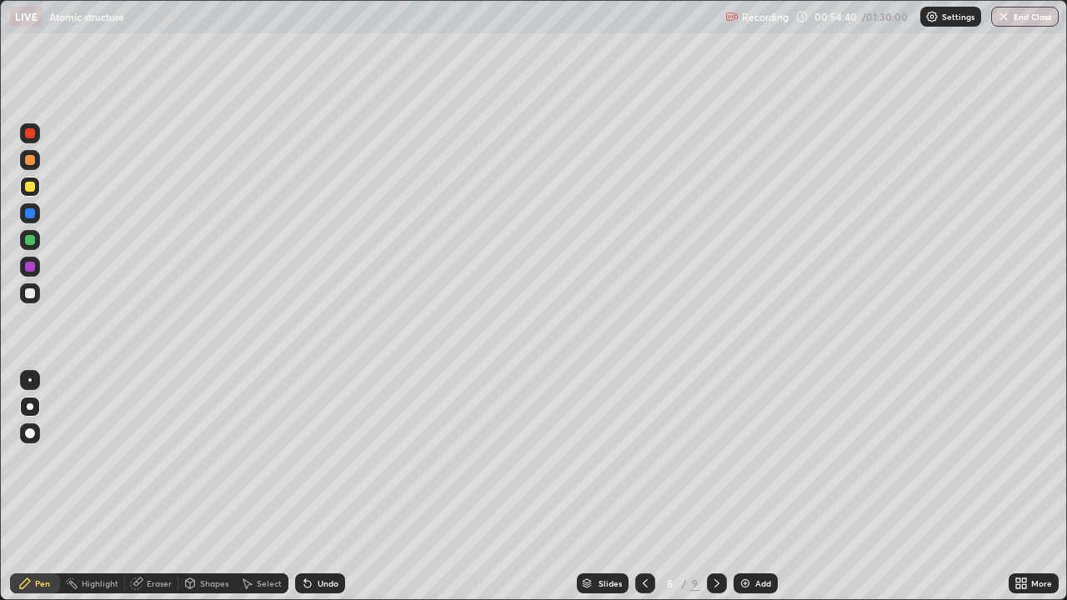
click at [643, 487] on icon at bounding box center [644, 583] width 13 height 13
click at [708, 487] on div at bounding box center [717, 583] width 20 height 20
click at [715, 487] on icon at bounding box center [716, 583] width 13 height 13
click at [36, 213] on div at bounding box center [30, 213] width 20 height 20
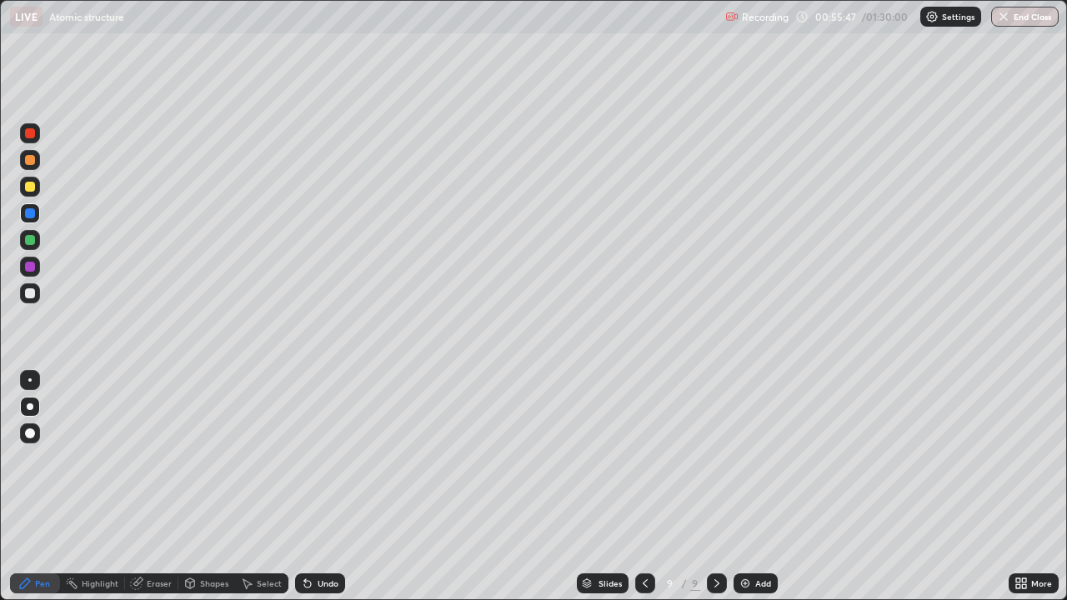
click at [325, 487] on div "Undo" at bounding box center [320, 583] width 50 height 20
click at [313, 487] on div "Undo" at bounding box center [320, 583] width 50 height 20
click at [312, 487] on div "Undo" at bounding box center [320, 583] width 50 height 20
click at [34, 265] on div at bounding box center [30, 267] width 10 height 10
click at [326, 487] on div "Undo" at bounding box center [328, 583] width 21 height 8
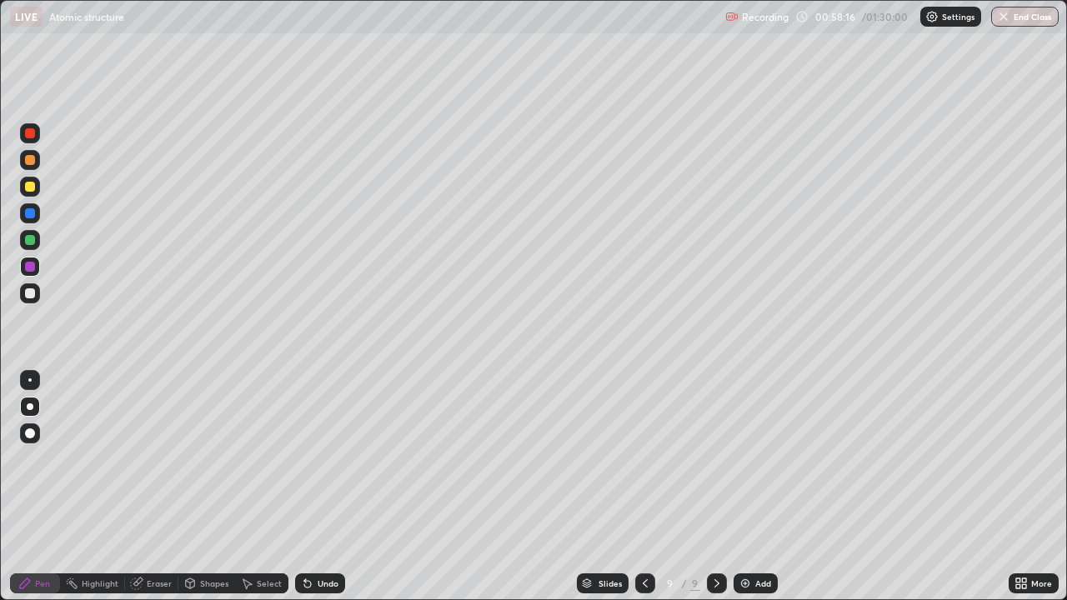
click at [31, 240] on div at bounding box center [30, 240] width 10 height 10
click at [643, 487] on icon at bounding box center [644, 583] width 13 height 13
click at [642, 487] on icon at bounding box center [644, 583] width 13 height 13
click at [642, 487] on div at bounding box center [645, 583] width 20 height 20
click at [716, 487] on icon at bounding box center [716, 583] width 13 height 13
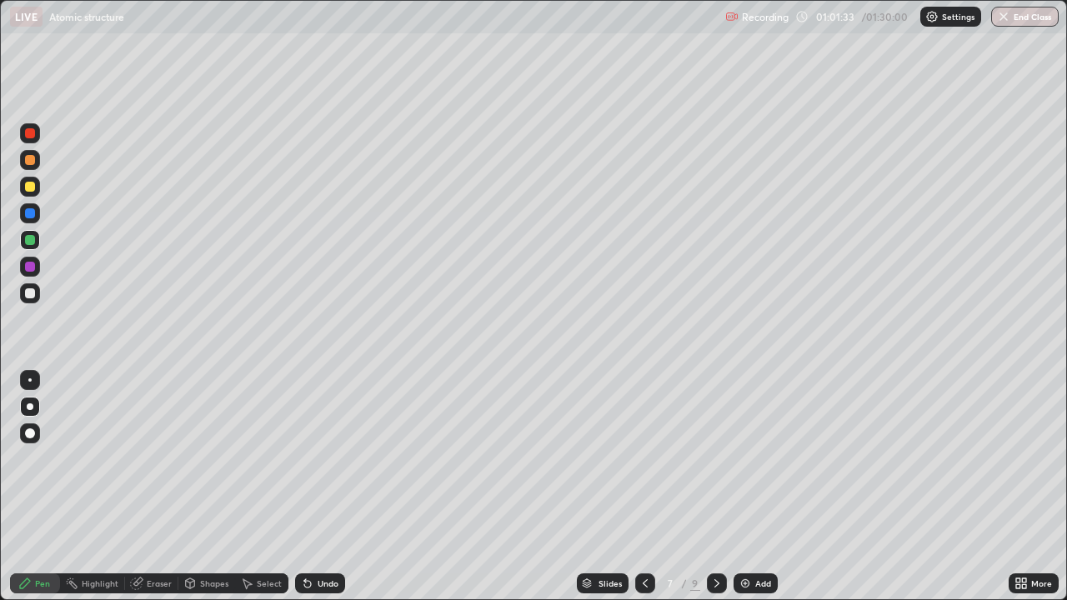
click at [313, 487] on div "Undo" at bounding box center [320, 583] width 50 height 20
click at [304, 487] on icon at bounding box center [307, 584] width 7 height 7
click at [714, 487] on icon at bounding box center [716, 583] width 13 height 13
click at [718, 487] on div at bounding box center [717, 583] width 20 height 20
click at [1011, 9] on button "End Class" at bounding box center [1025, 17] width 68 height 20
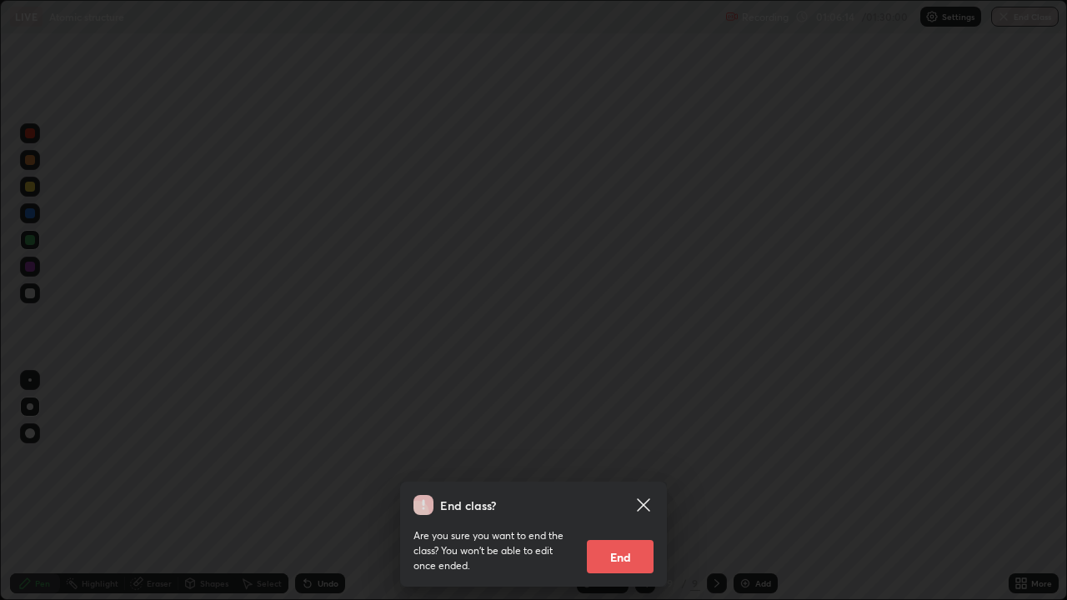
click at [642, 487] on icon at bounding box center [643, 505] width 20 height 20
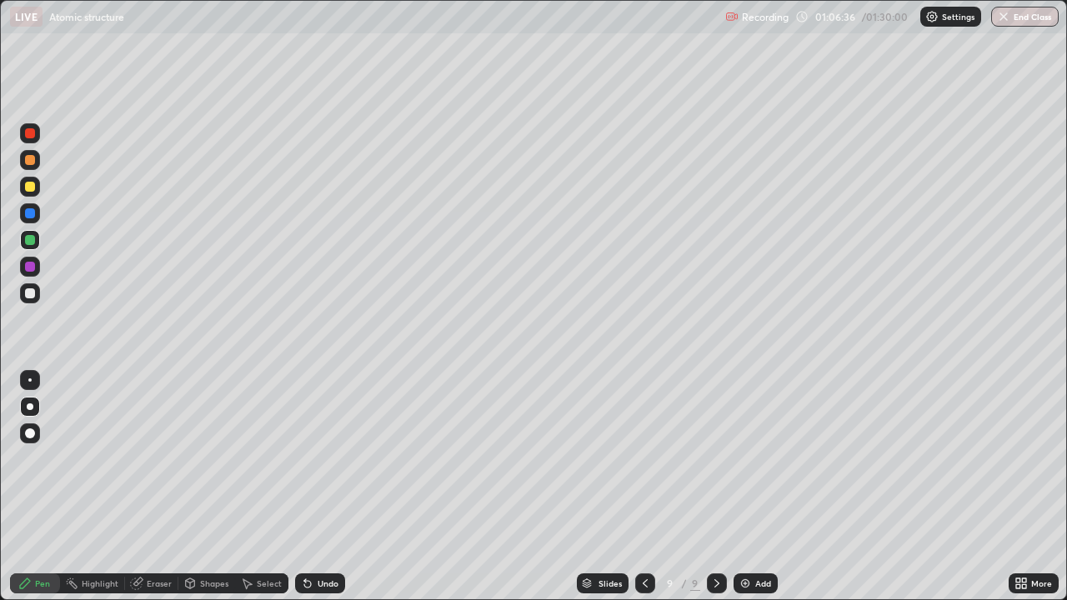
click at [1014, 12] on button "End Class" at bounding box center [1025, 17] width 68 height 20
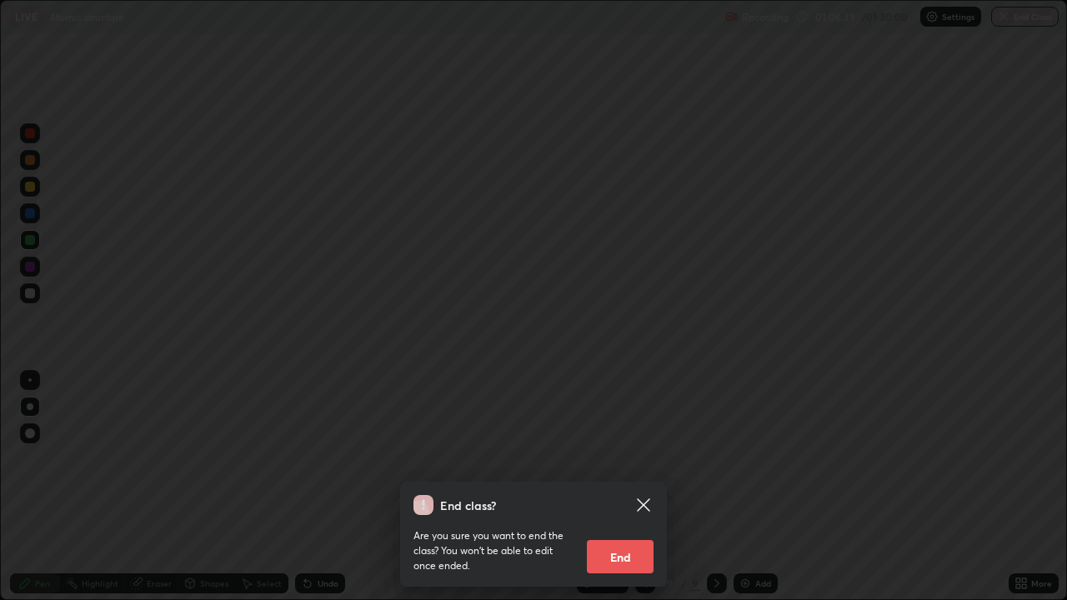
click at [636, 487] on button "End" at bounding box center [620, 556] width 67 height 33
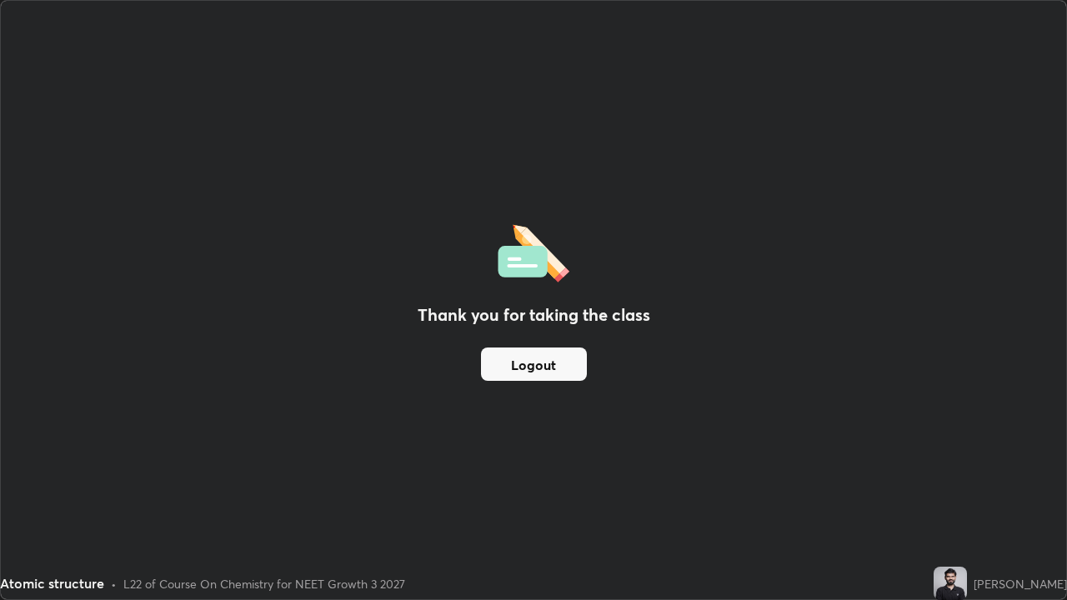
click at [543, 363] on button "Logout" at bounding box center [534, 364] width 106 height 33
